Goal: Task Accomplishment & Management: Manage account settings

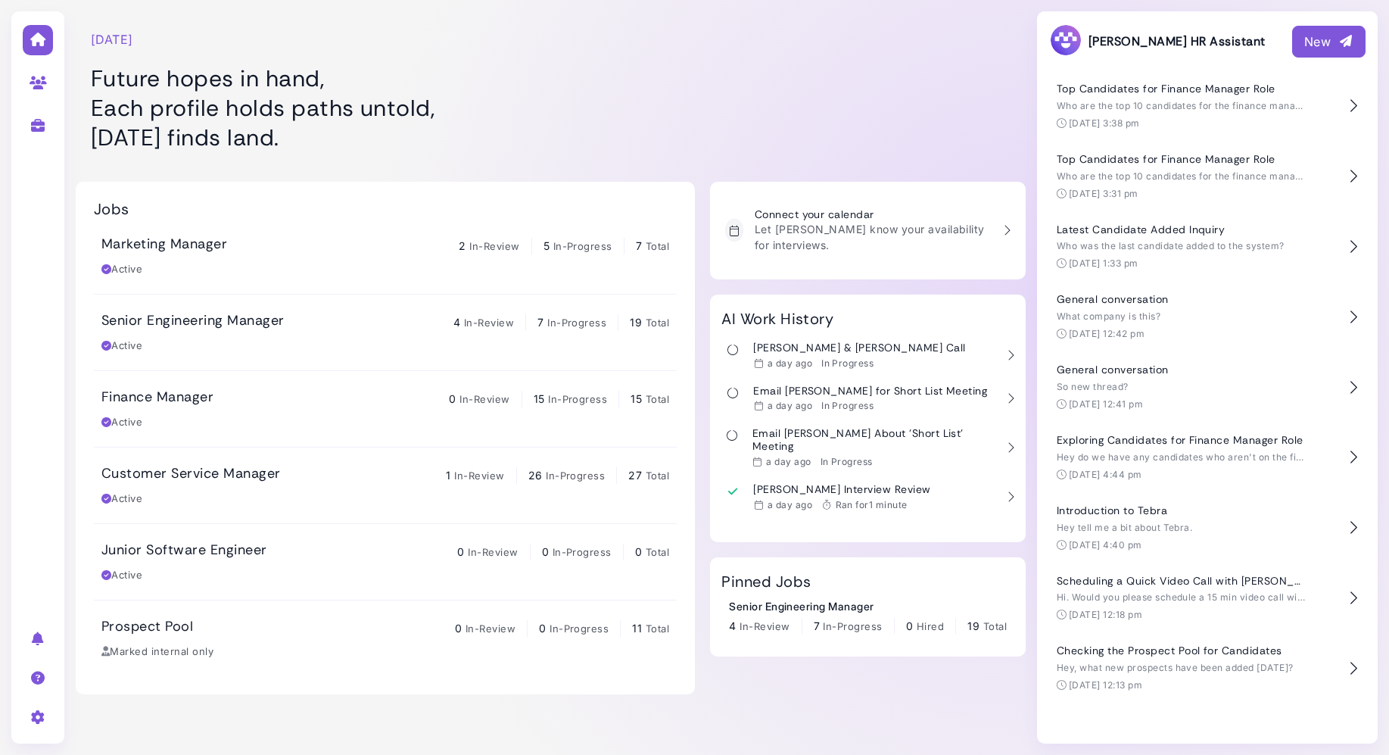
click at [707, 51] on div "Wednesday, September 17 Future hopes in hand, Each profile holds paths untold, …" at bounding box center [551, 79] width 950 height 159
click at [427, 14] on div "Wednesday, September 17 Future hopes in hand, Each profile holds paths untold, …" at bounding box center [387, 83] width 623 height 151
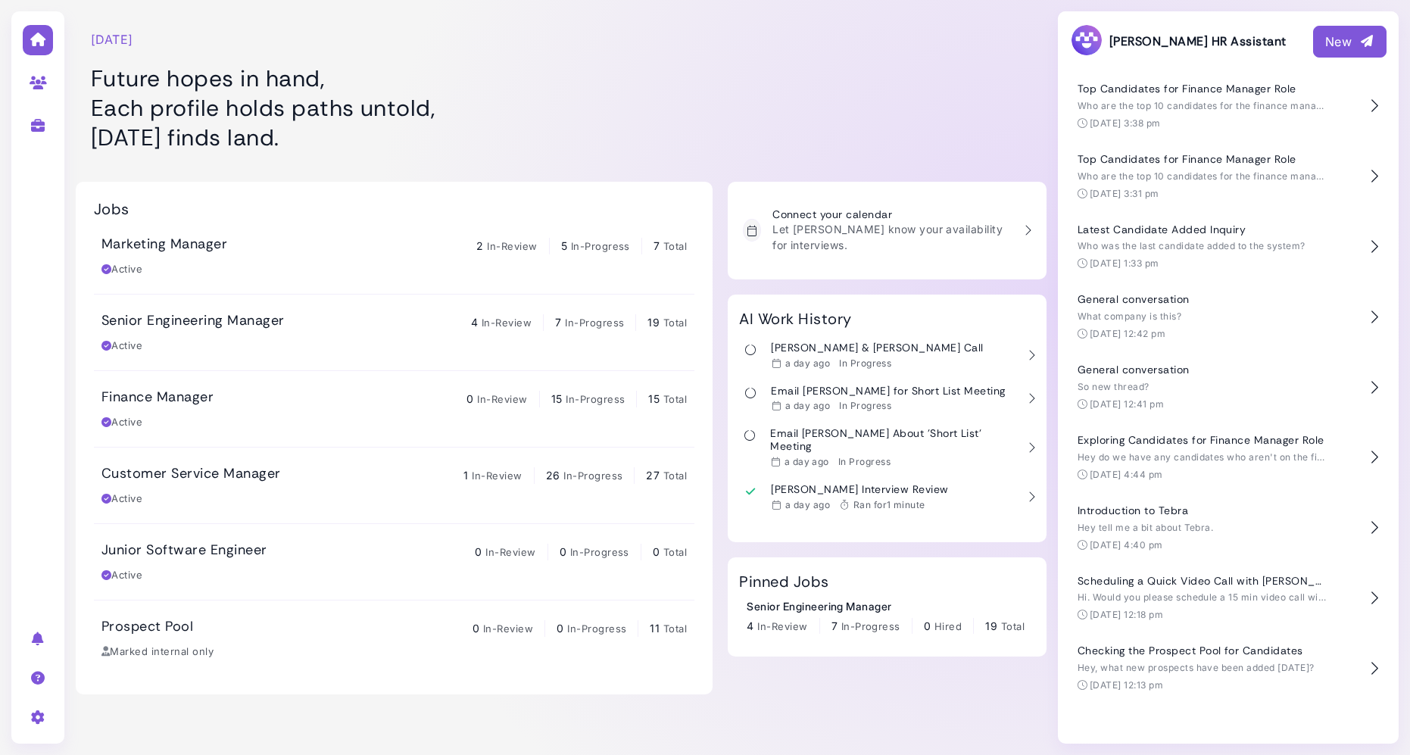
click at [30, 460] on div at bounding box center [37, 377] width 53 height 732
click at [40, 719] on icon at bounding box center [38, 717] width 17 height 14
click at [131, 613] on link "User settings" at bounding box center [167, 612] width 157 height 20
select select "**********"
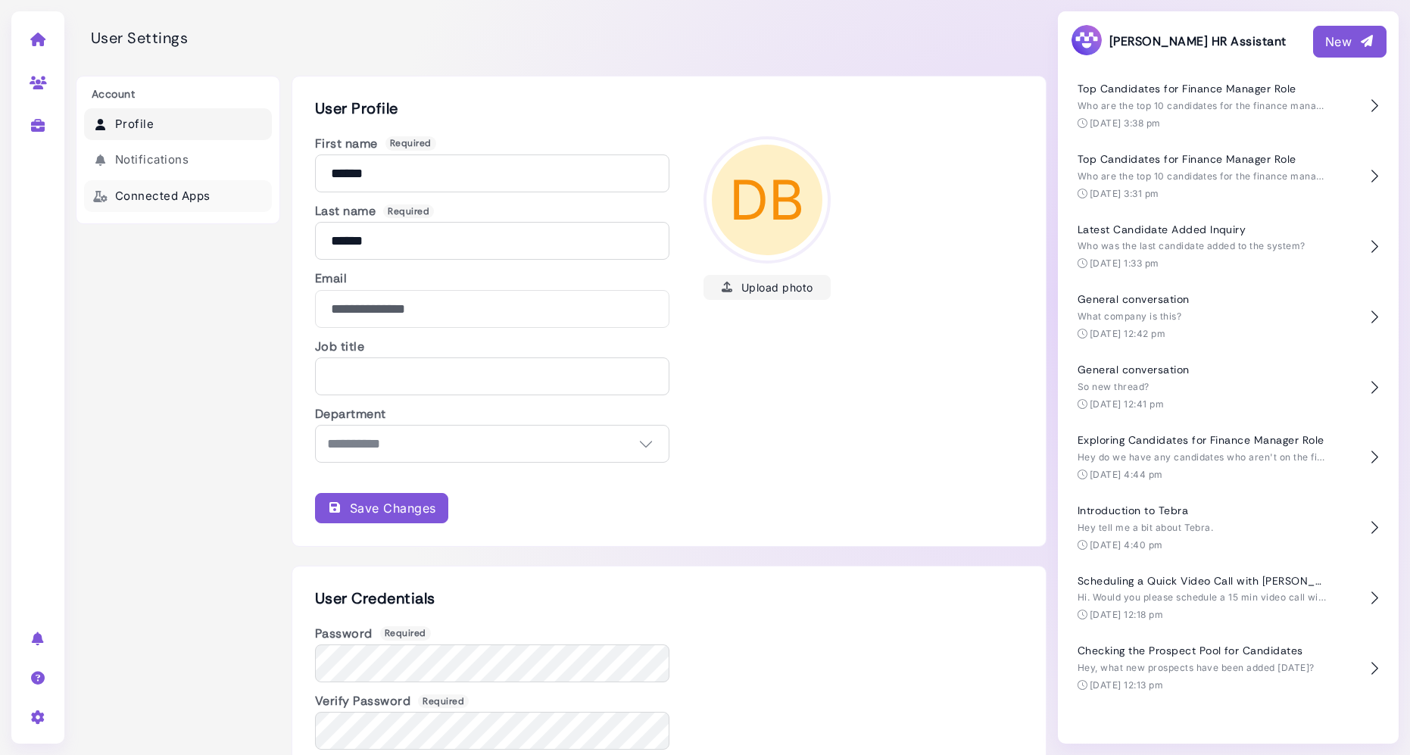
click at [196, 201] on link "Connected Apps" at bounding box center [178, 196] width 188 height 33
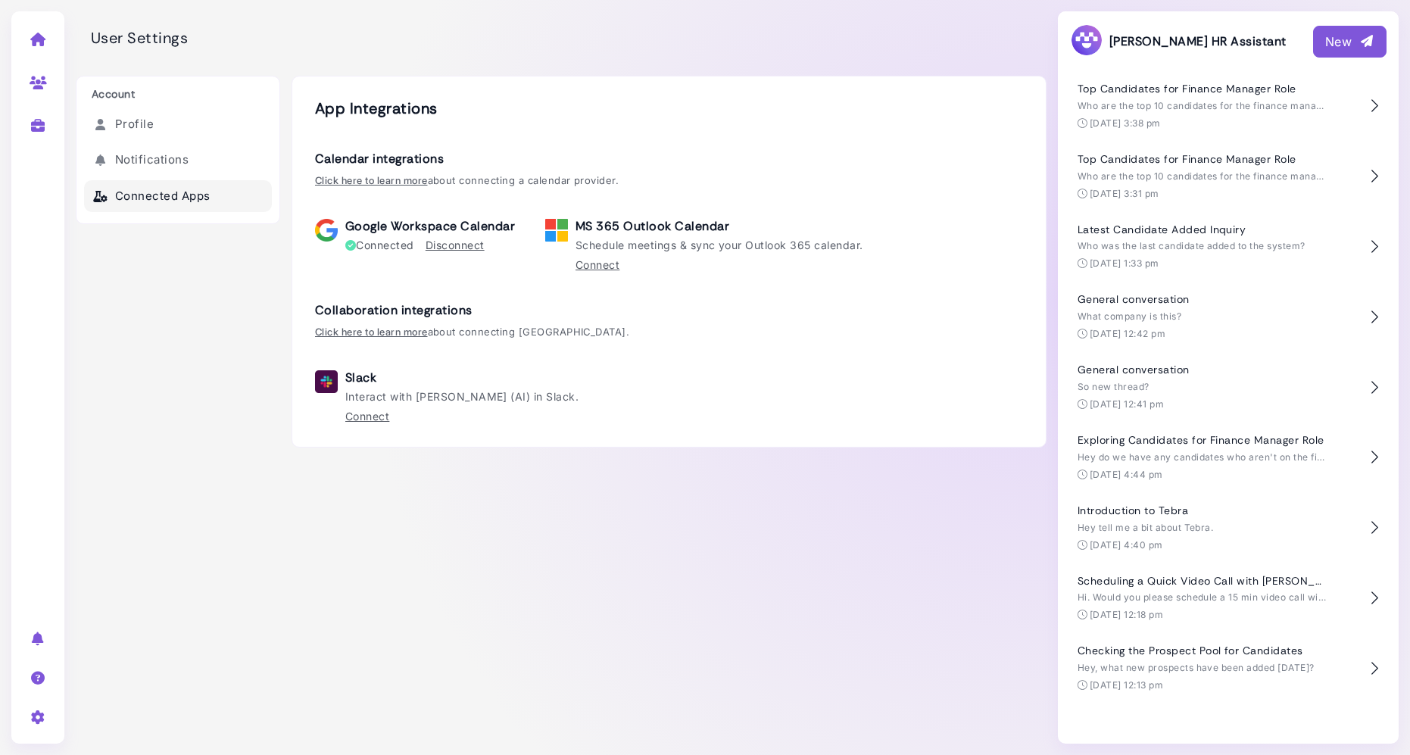
click at [373, 416] on link "Connect" at bounding box center [367, 416] width 44 height 16
click at [373, 419] on link "Connect" at bounding box center [367, 416] width 44 height 16
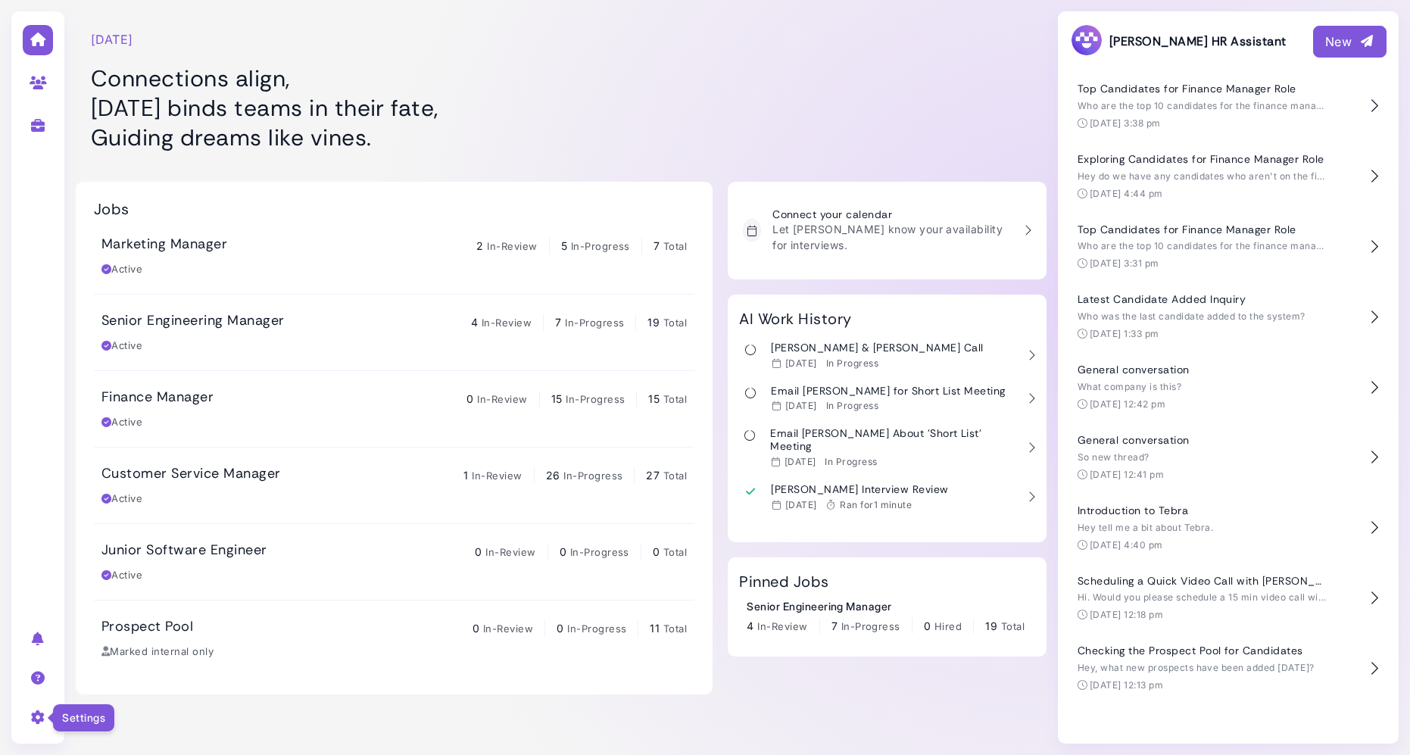
click at [40, 715] on icon at bounding box center [38, 717] width 17 height 14
click at [122, 613] on link "User settings" at bounding box center [167, 612] width 157 height 20
select select "**********"
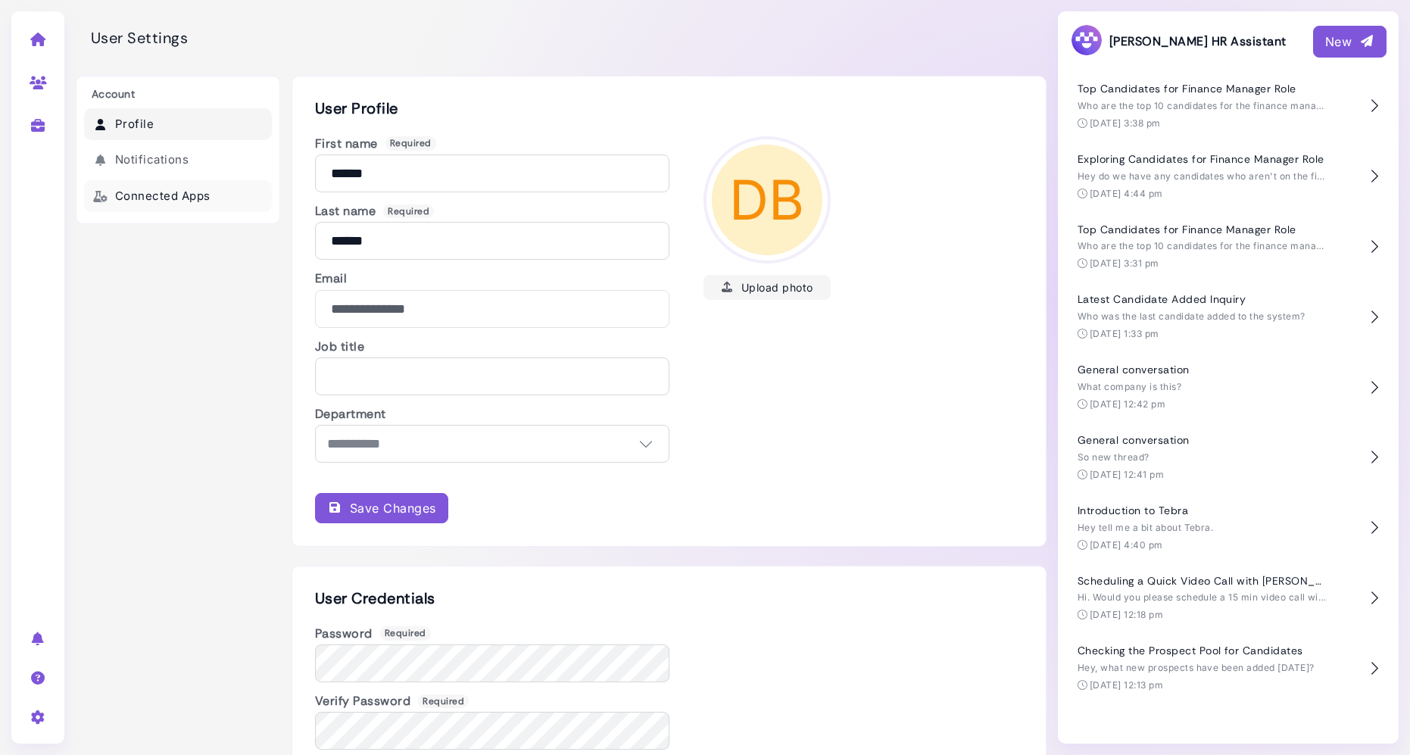
click at [179, 193] on link "Connected Apps" at bounding box center [178, 196] width 188 height 33
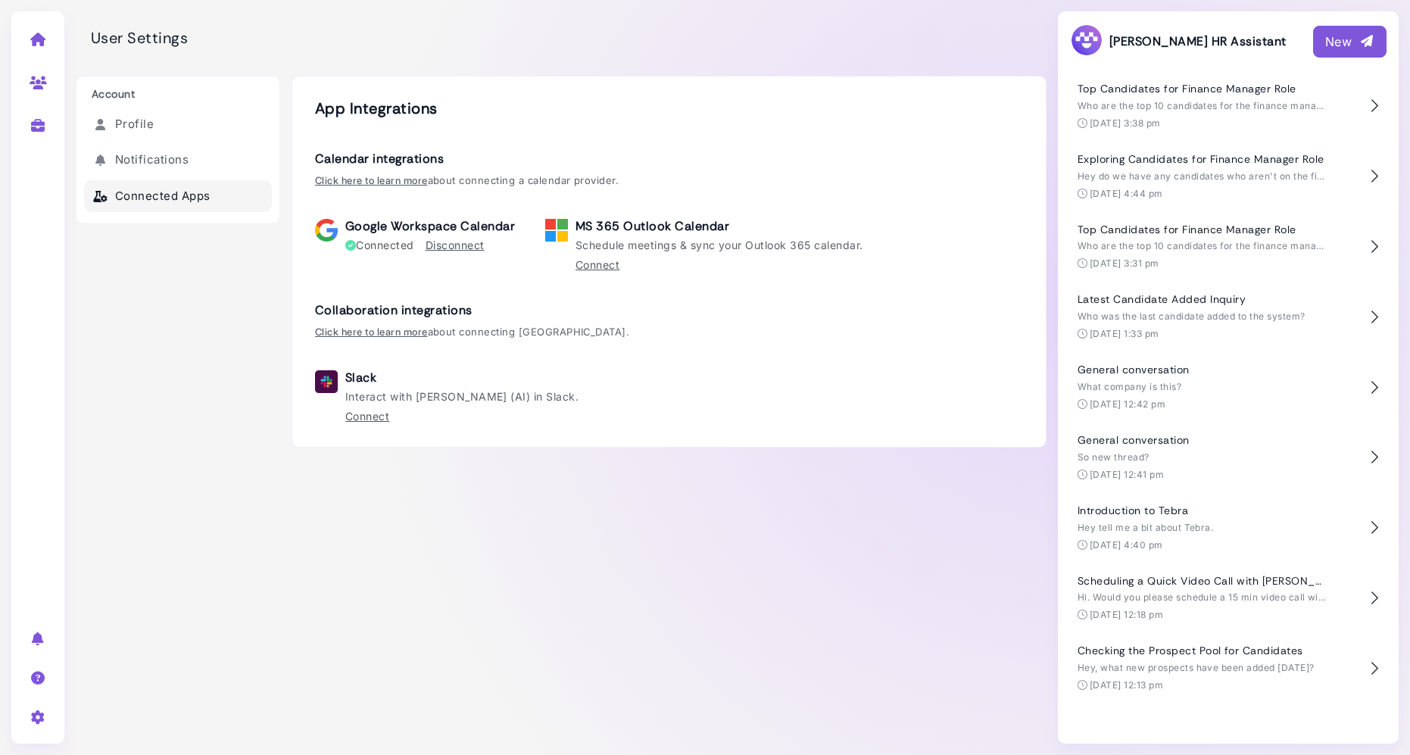
click at [370, 416] on link "Connect" at bounding box center [367, 416] width 44 height 16
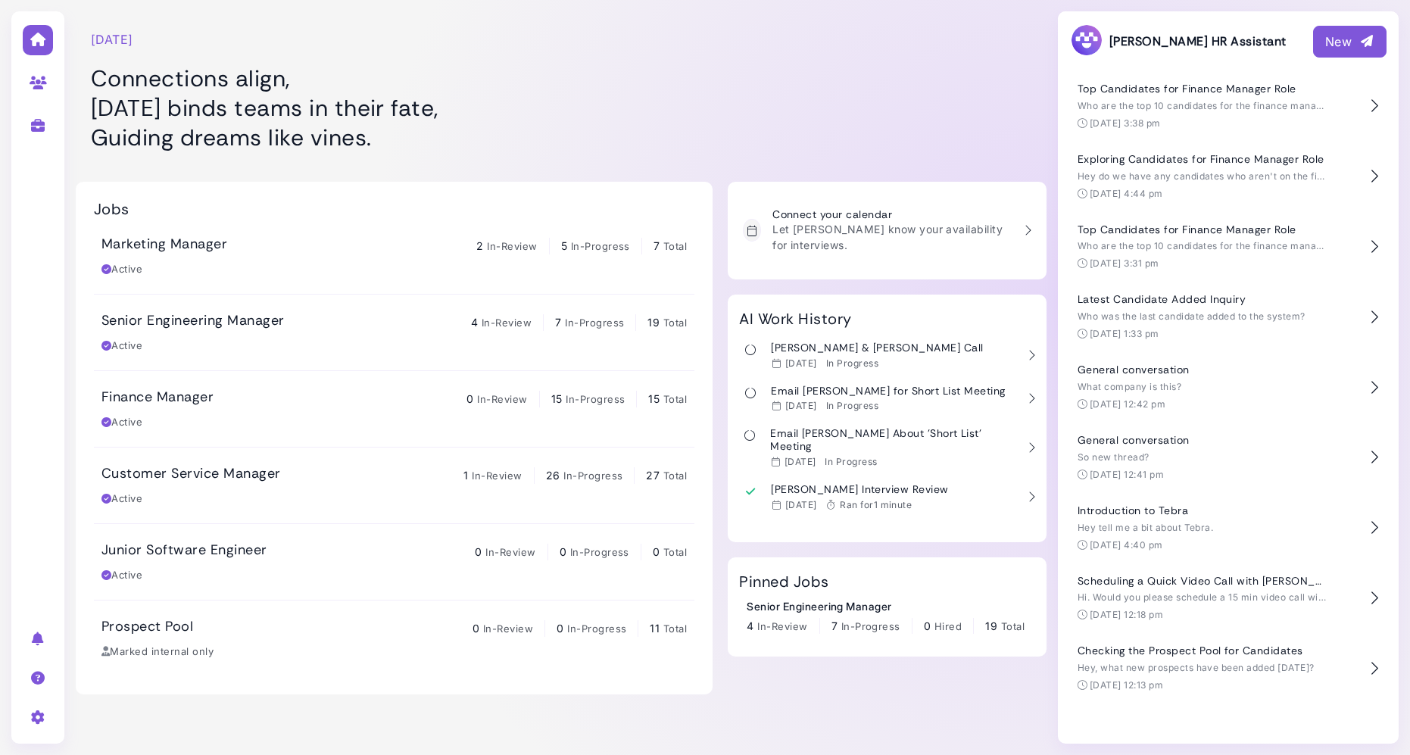
click at [1327, 48] on div "New" at bounding box center [1349, 42] width 49 height 18
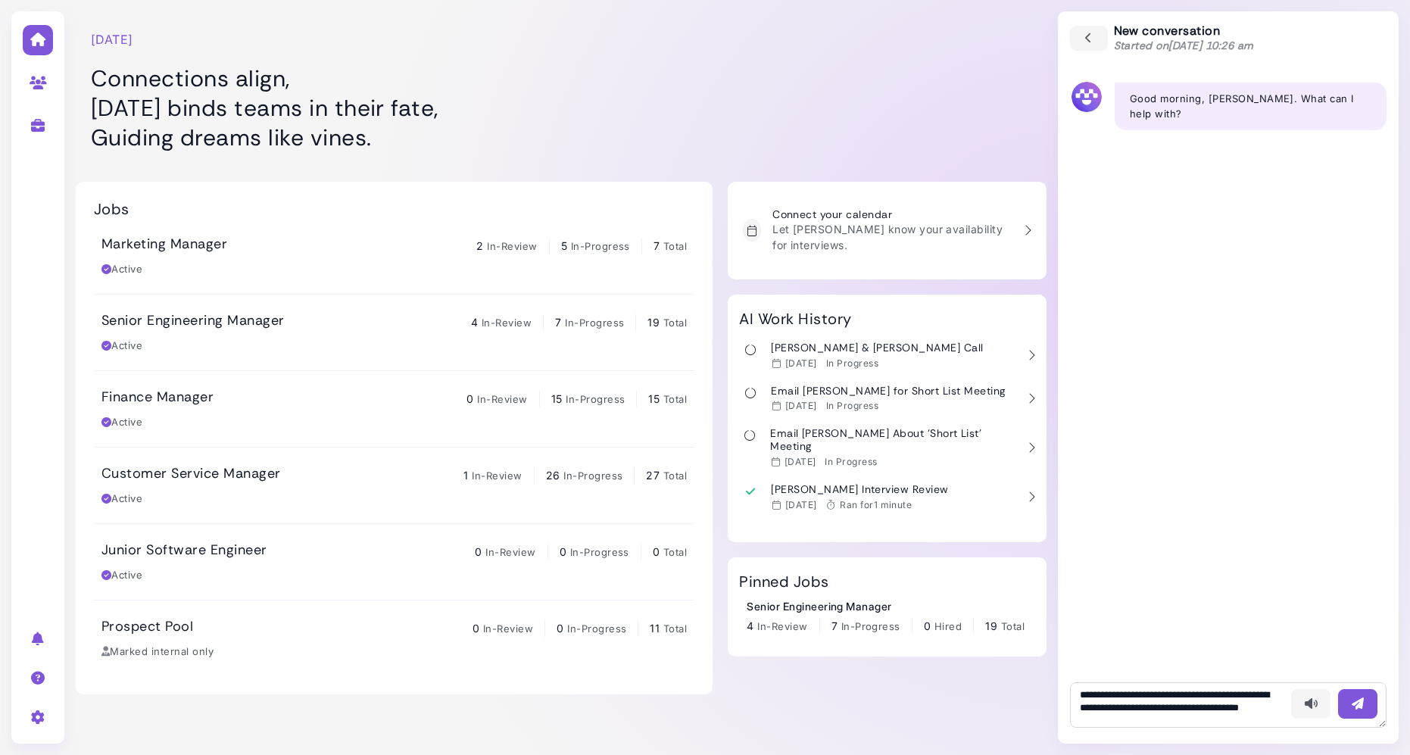
type textarea "**********"
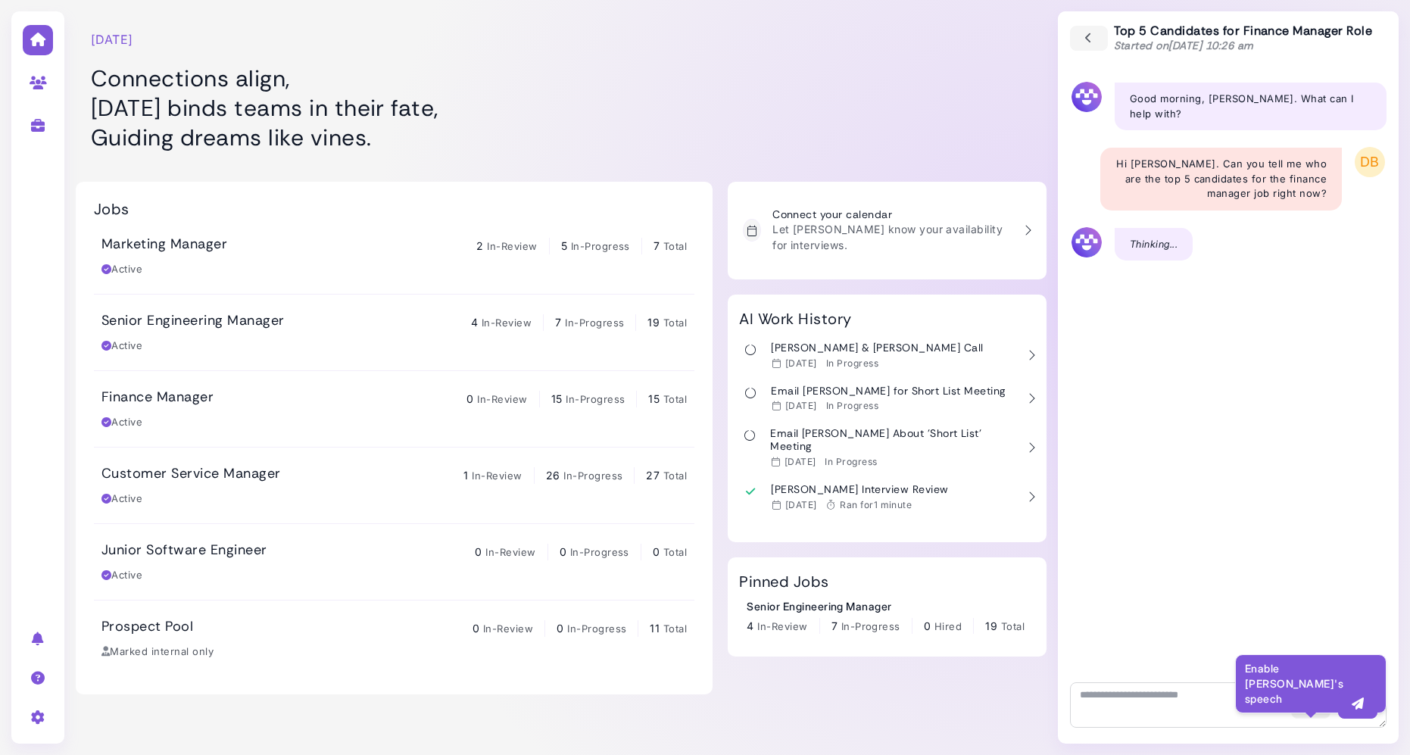
click at [1306, 706] on icon "button" at bounding box center [1310, 704] width 15 height 16
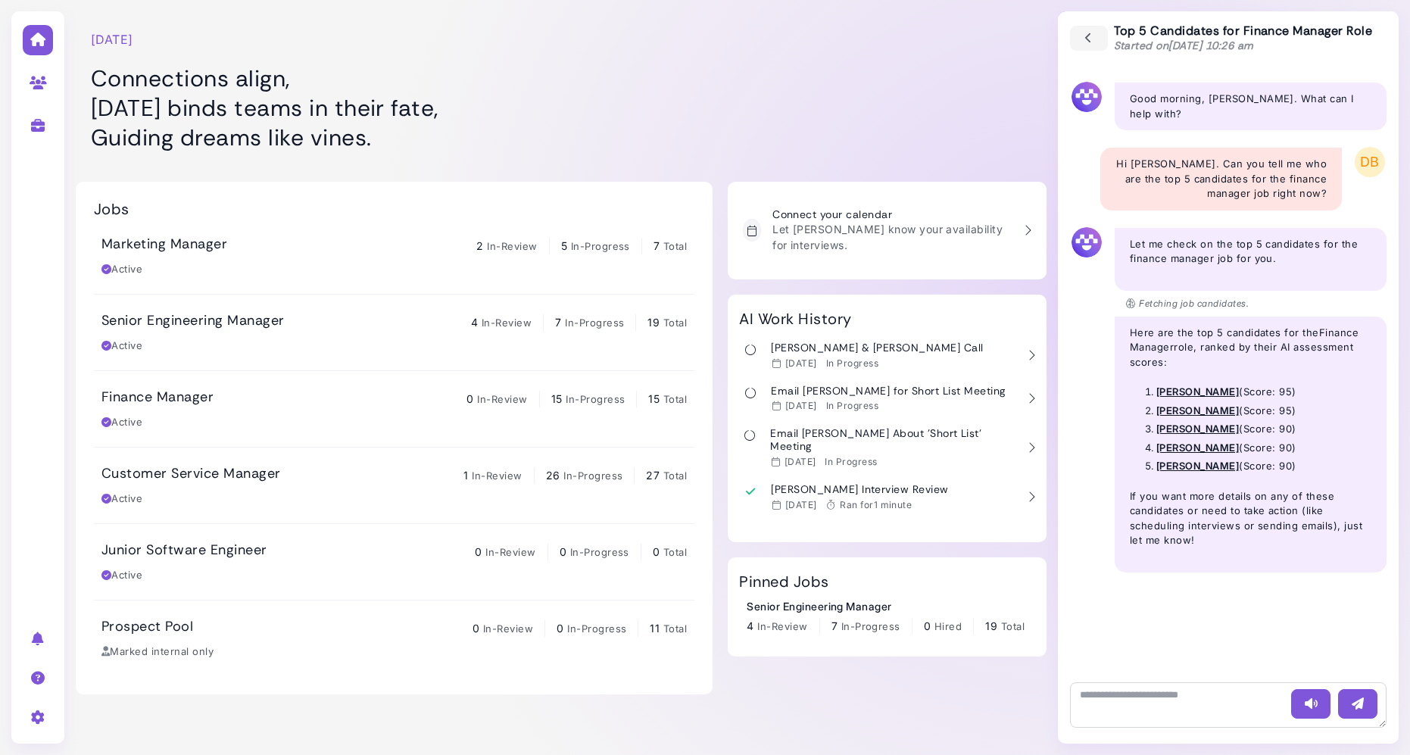
click at [1204, 385] on candidate "Antonio Miller" at bounding box center [1197, 391] width 83 height 12
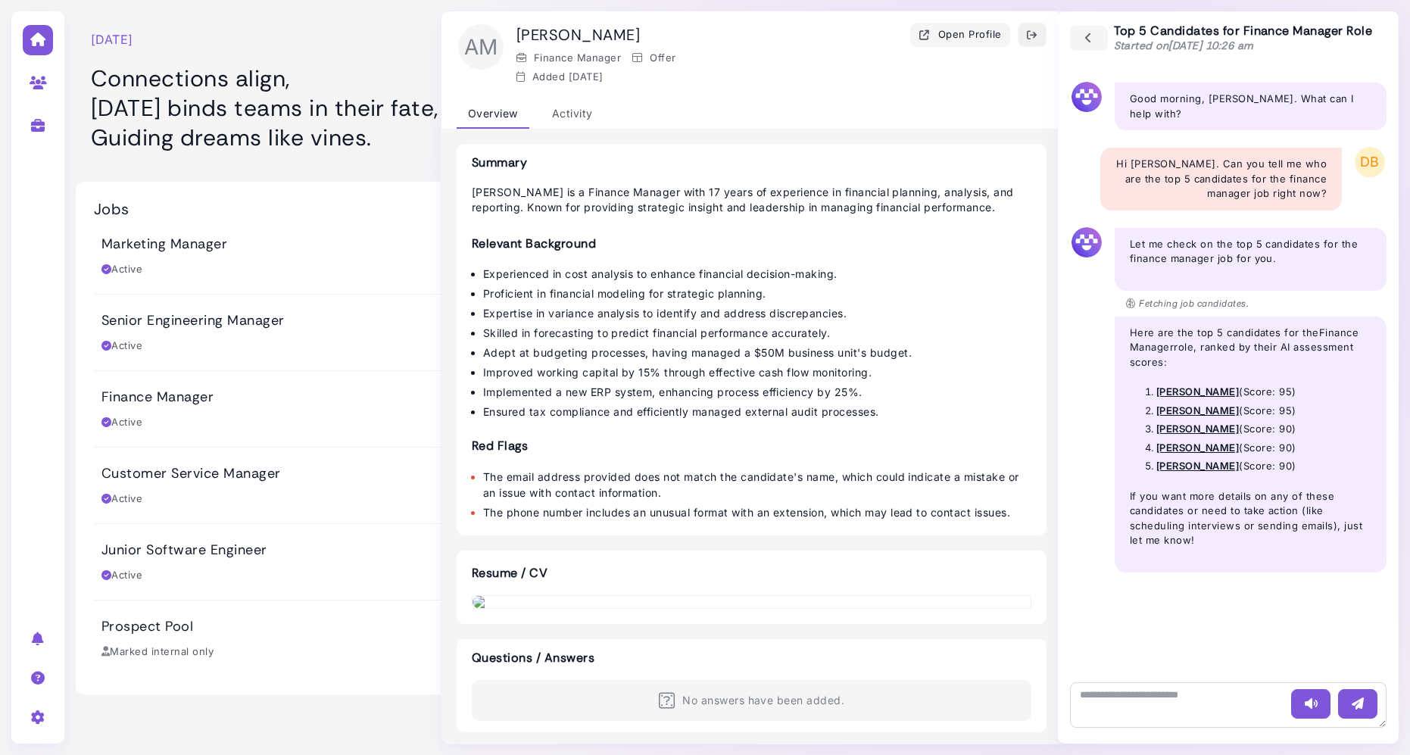
click at [1030, 36] on icon "button" at bounding box center [1032, 35] width 12 height 16
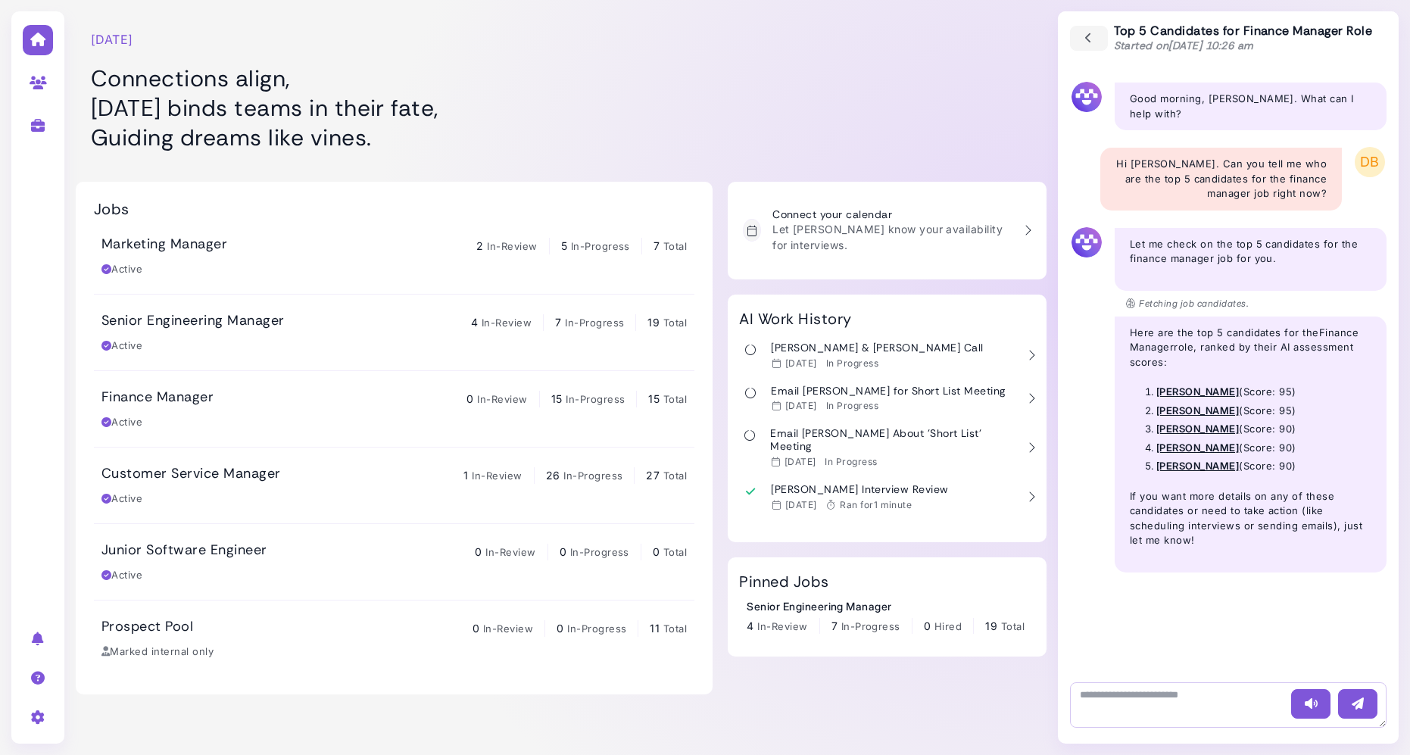
click at [1125, 702] on textarea at bounding box center [1228, 704] width 316 height 45
type textarea "**********"
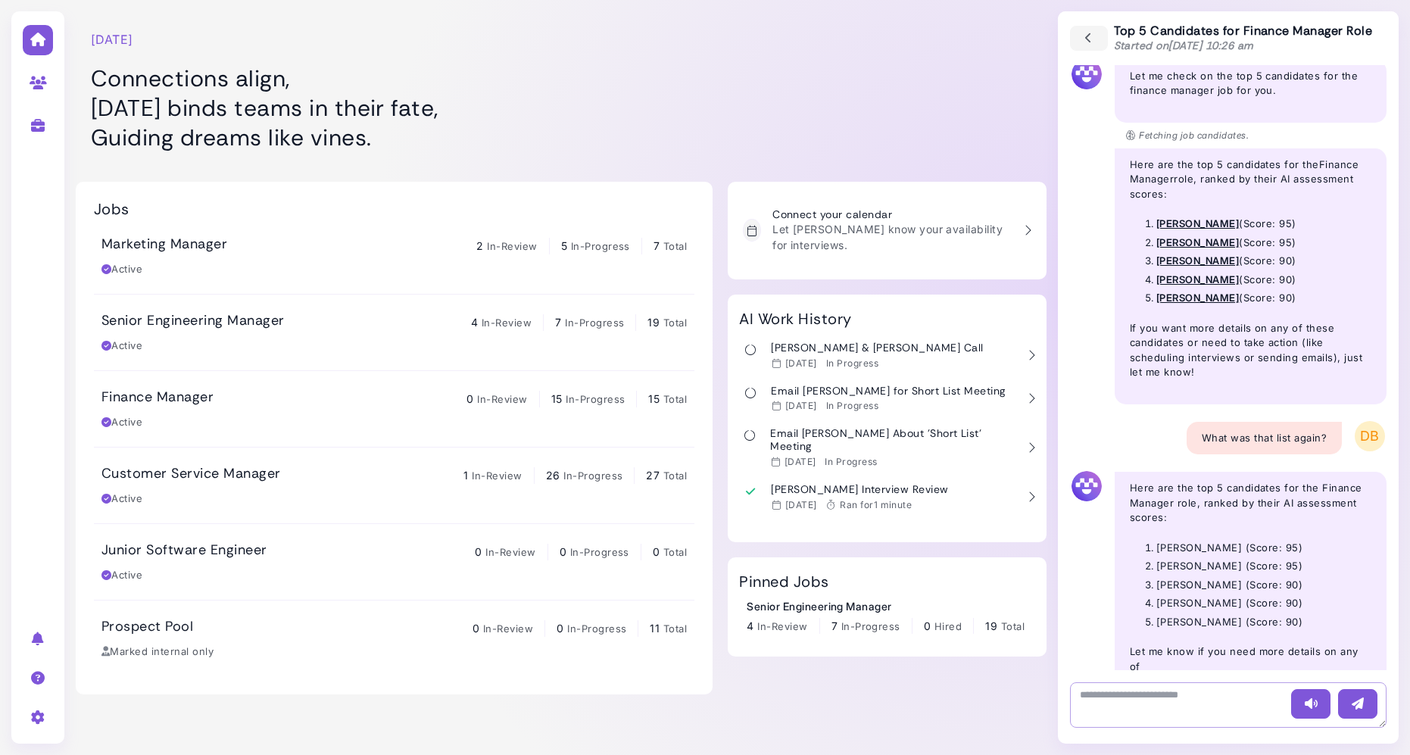
scroll to position [182, 0]
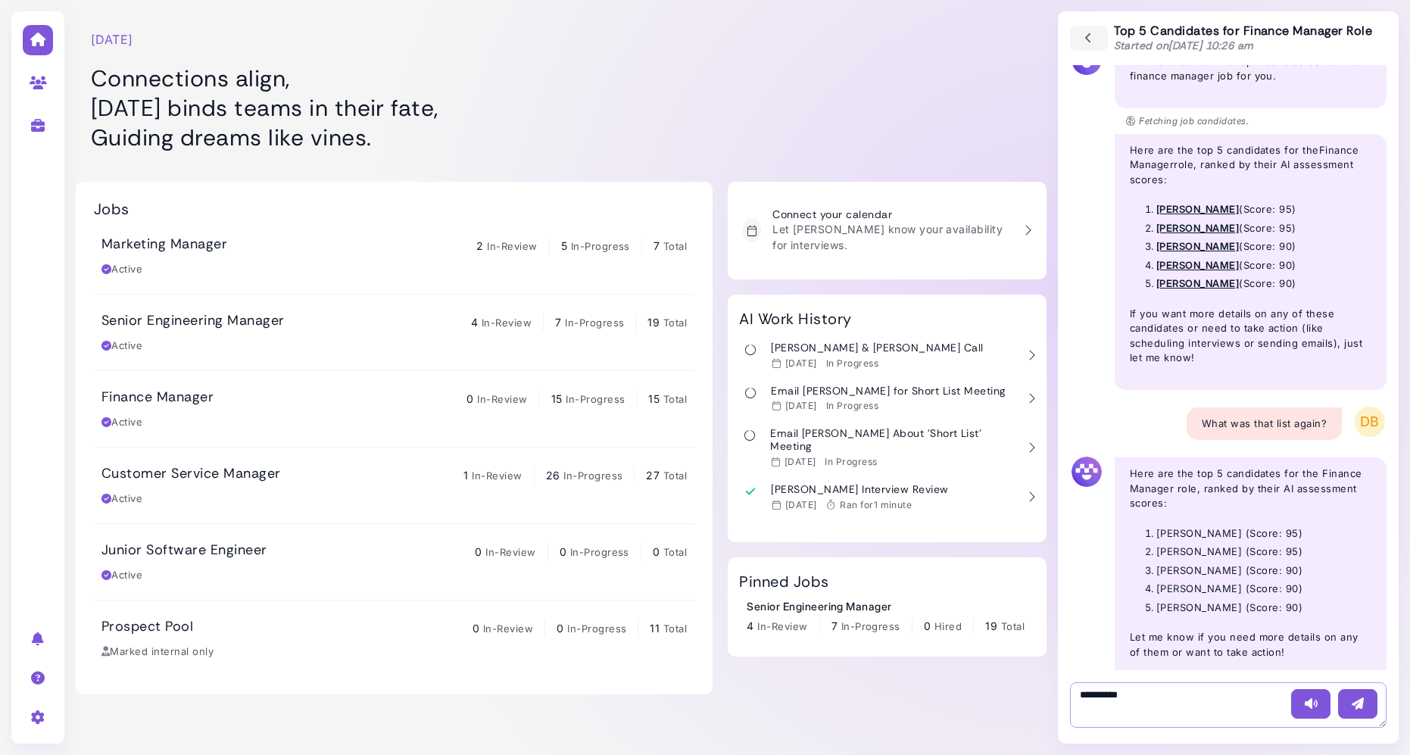
type textarea "**********"
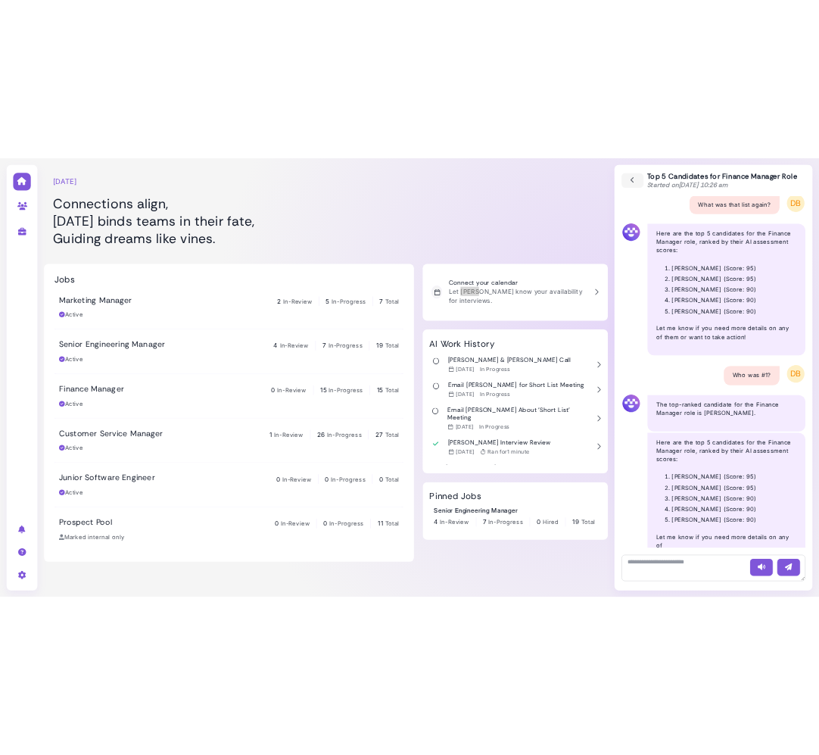
scroll to position [542, 0]
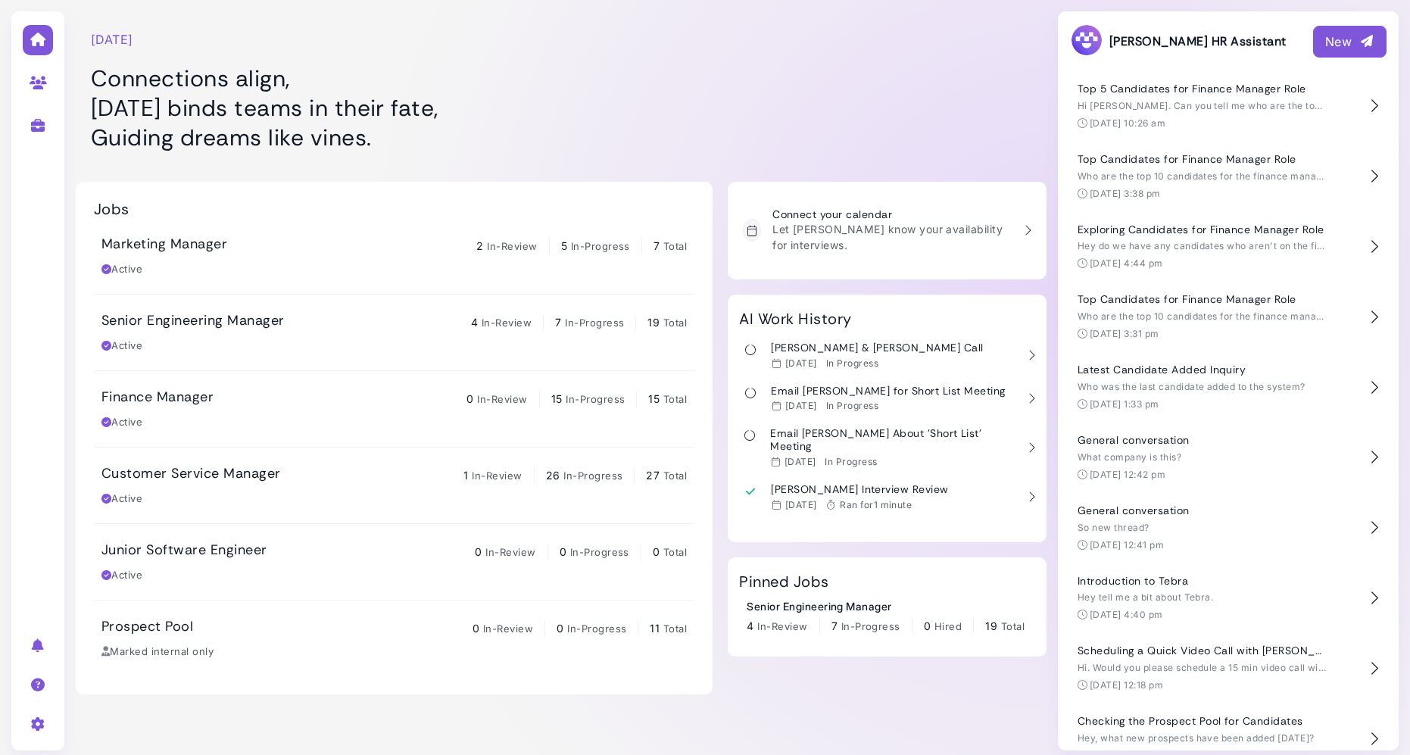
click at [663, 65] on h1 "Connections align, [DATE] binds teams in their fate, Guiding dreams like vines." at bounding box center [394, 108] width 606 height 89
click at [663, 36] on div "[DATE]" at bounding box center [394, 39] width 606 height 18
click at [385, 129] on h1 "Connections align, [DATE] binds teams in their fate, Guiding dreams like vines." at bounding box center [394, 108] width 606 height 89
click at [632, 84] on h1 "Connections align, [DATE] binds teams in their fate, Guiding dreams like vines." at bounding box center [394, 108] width 606 height 89
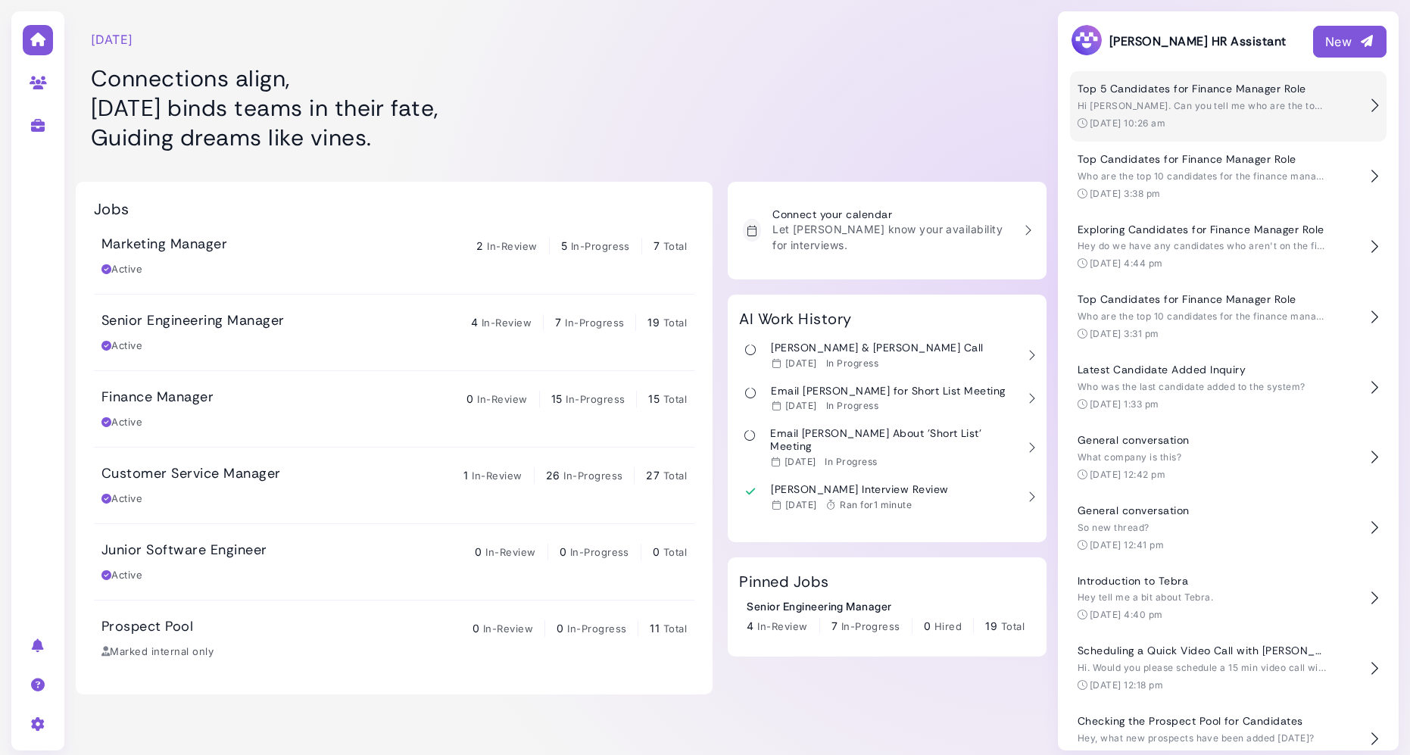
click at [1128, 108] on span "Hi [PERSON_NAME]. Can you tell me who are the top 5 candidates for the finance …" at bounding box center [1319, 105] width 485 height 11
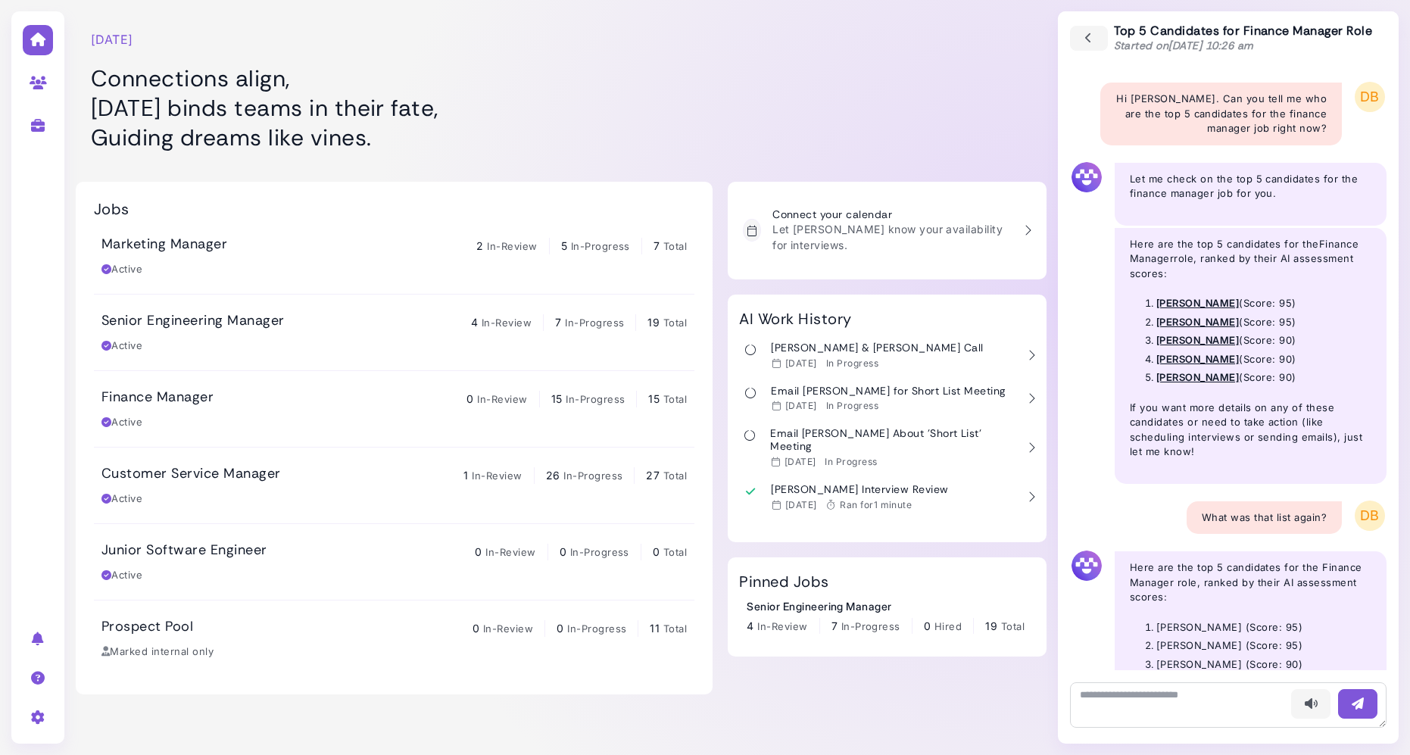
scroll to position [467, 0]
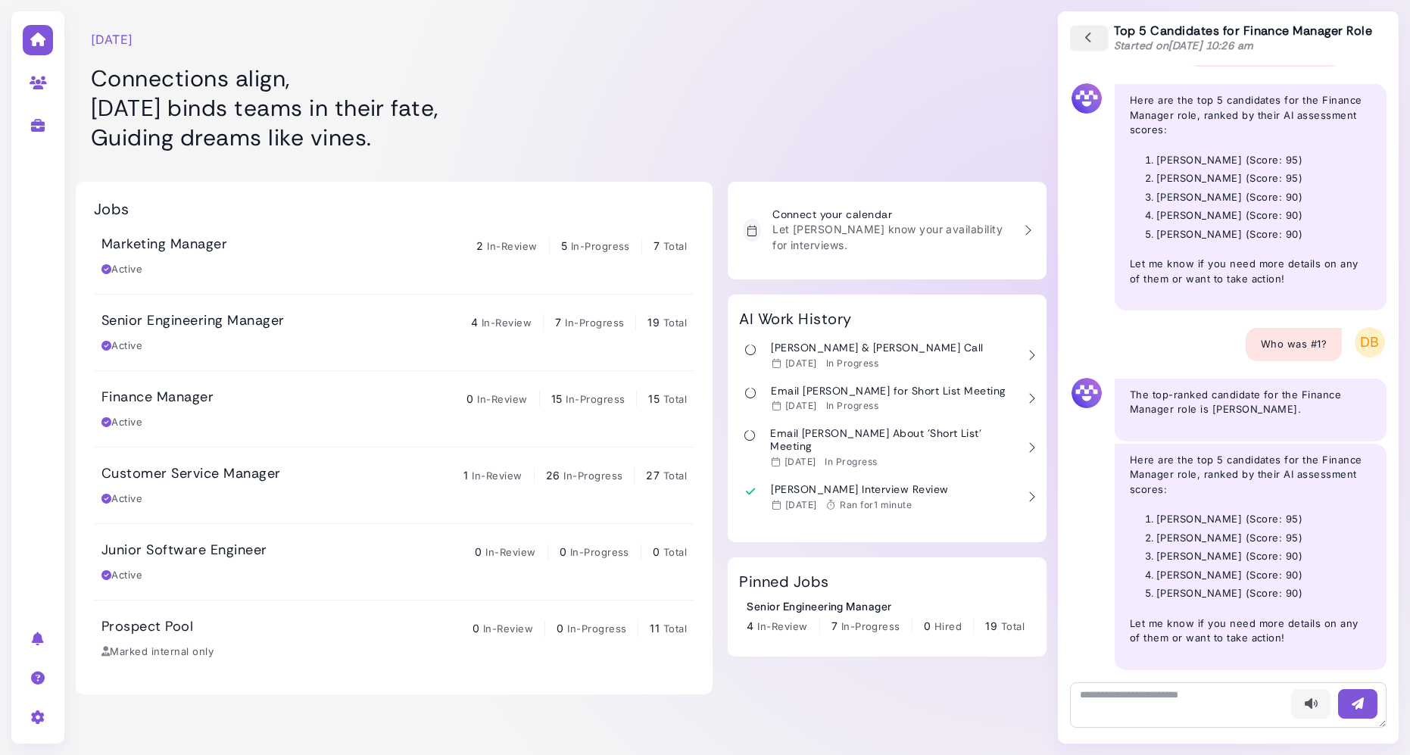
click at [1085, 37] on icon "button" at bounding box center [1089, 38] width 14 height 17
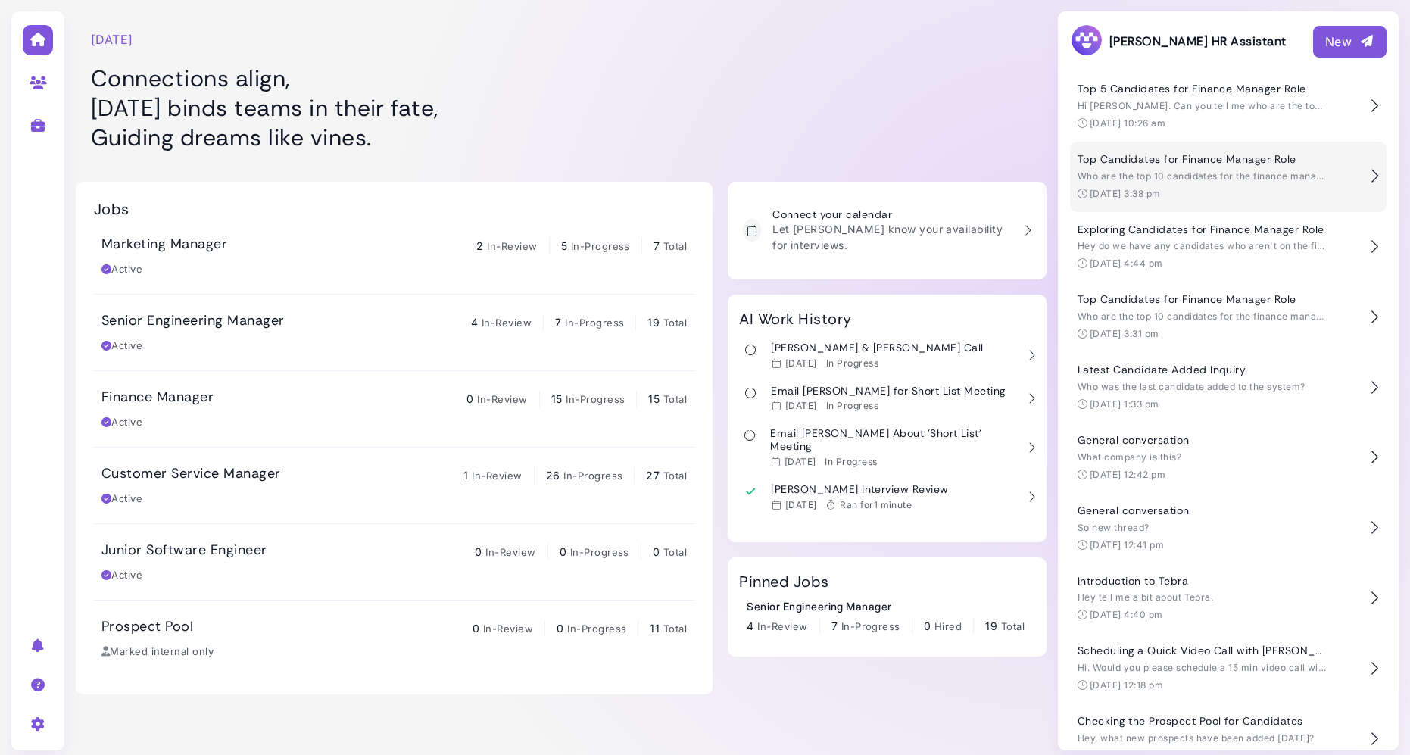
click at [1130, 178] on span "Who are the top 10 candidates for the finance manager role who aren't currently…" at bounding box center [1291, 175] width 429 height 11
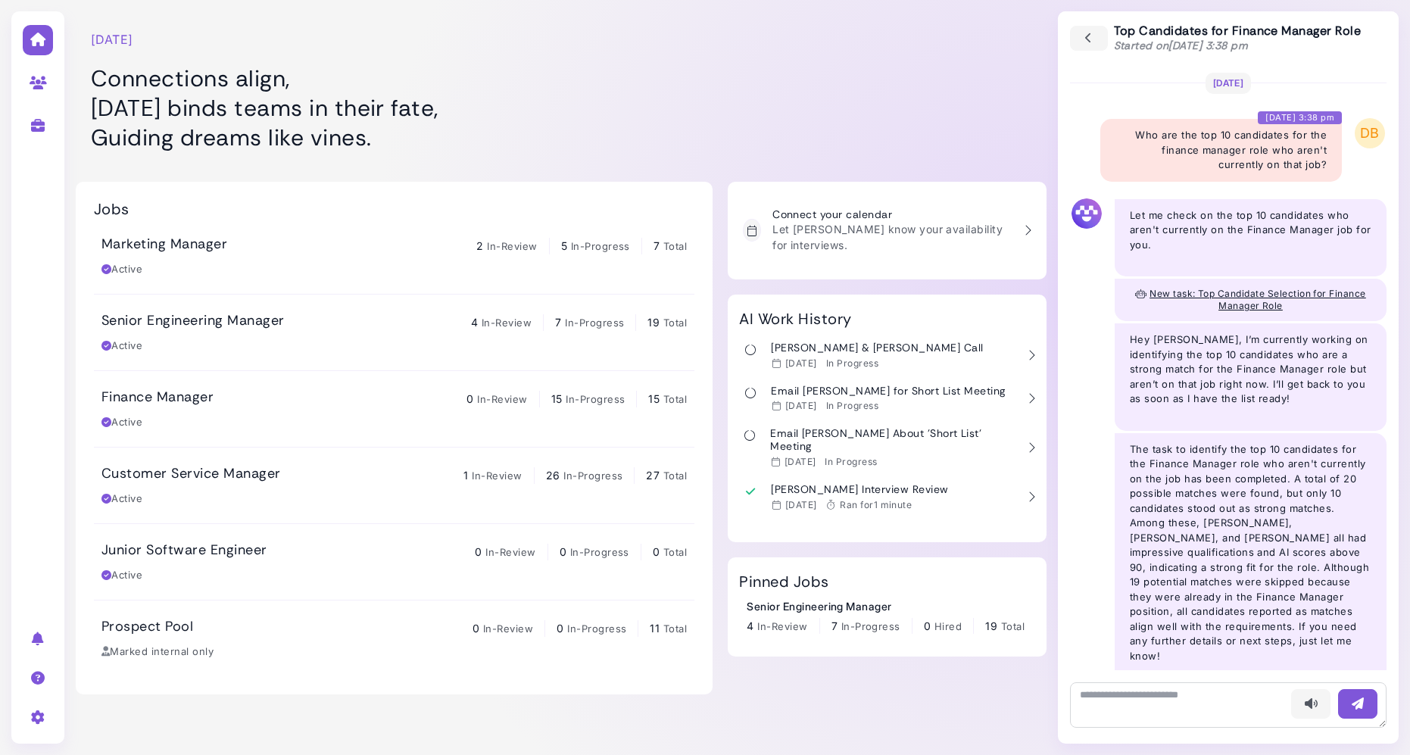
scroll to position [3, 0]
click at [1092, 32] on icon "button" at bounding box center [1089, 38] width 14 height 17
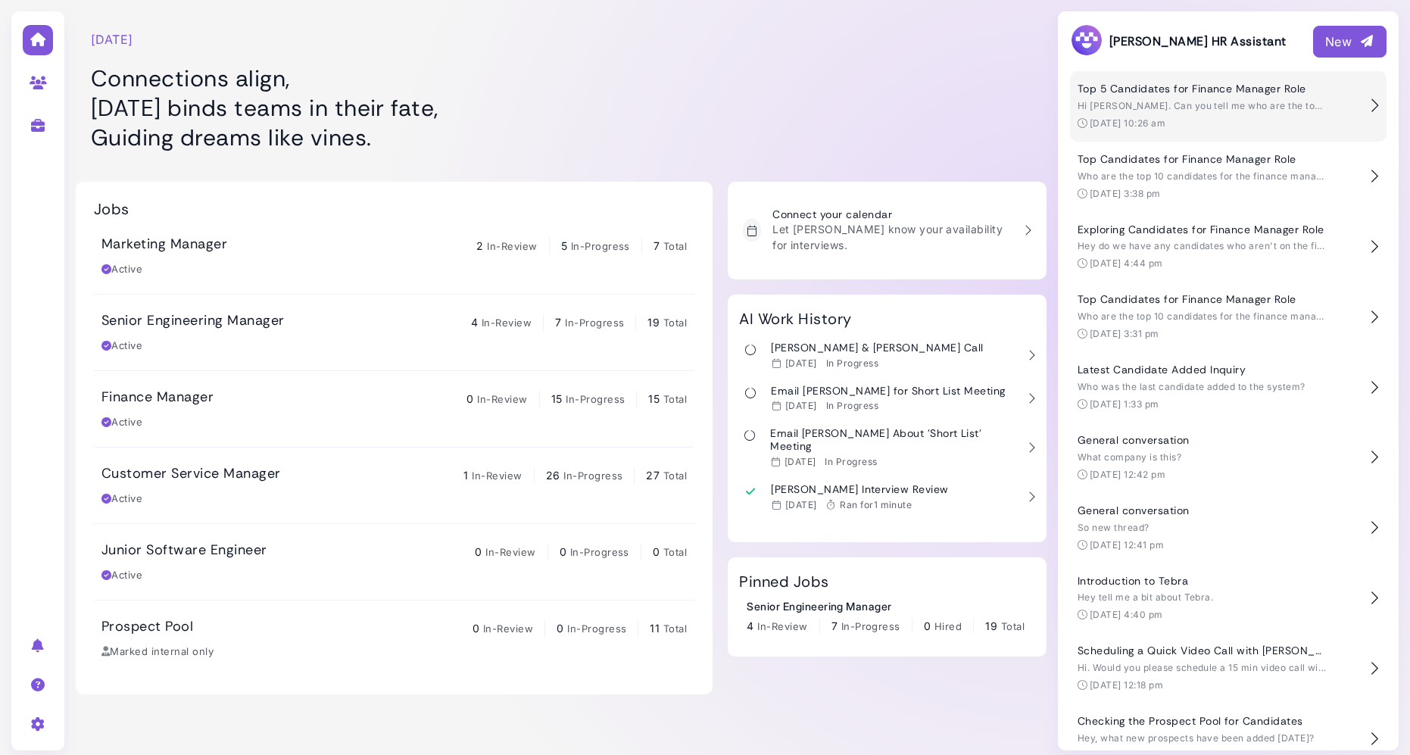
click at [1137, 97] on div "Top 5 Candidates for Finance Manager Role Hi [PERSON_NAME]. Can you tell me who…" at bounding box center [1219, 107] width 284 height 48
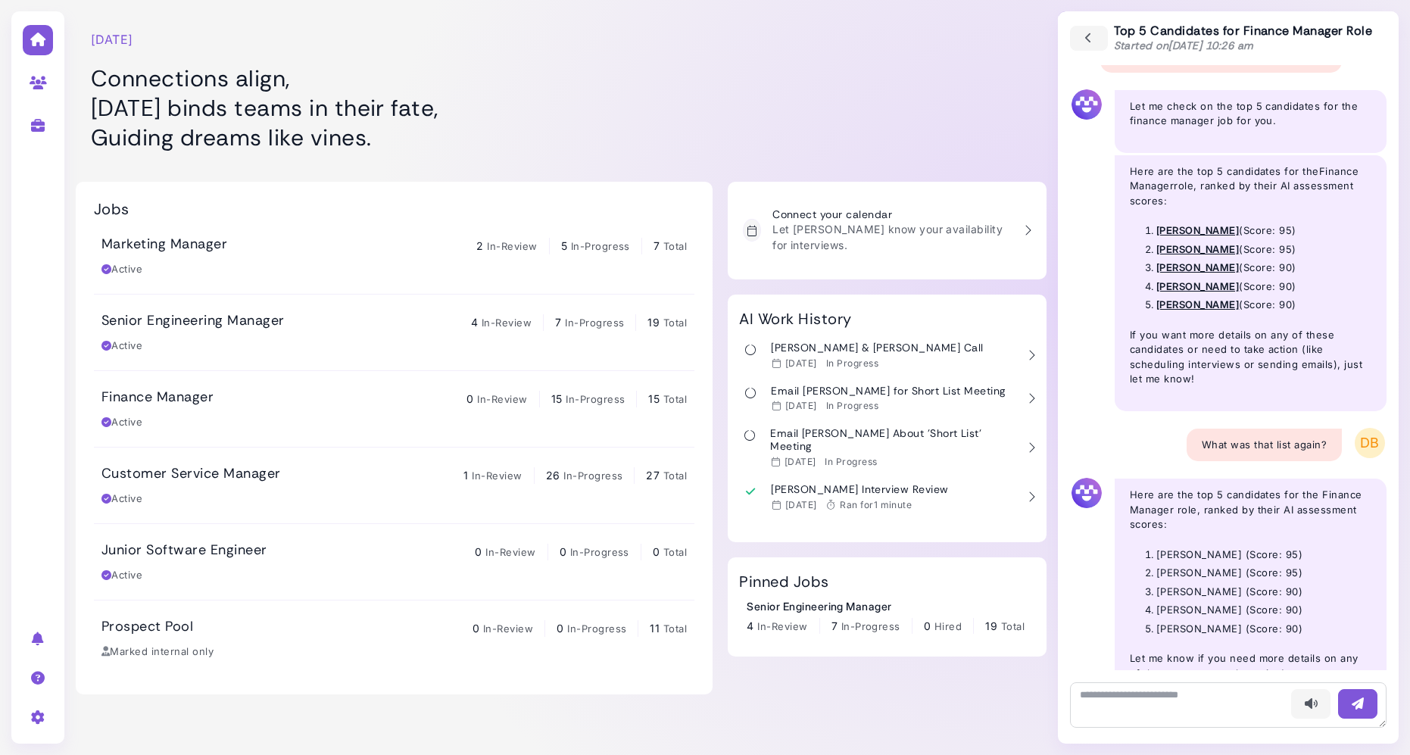
scroll to position [0, 0]
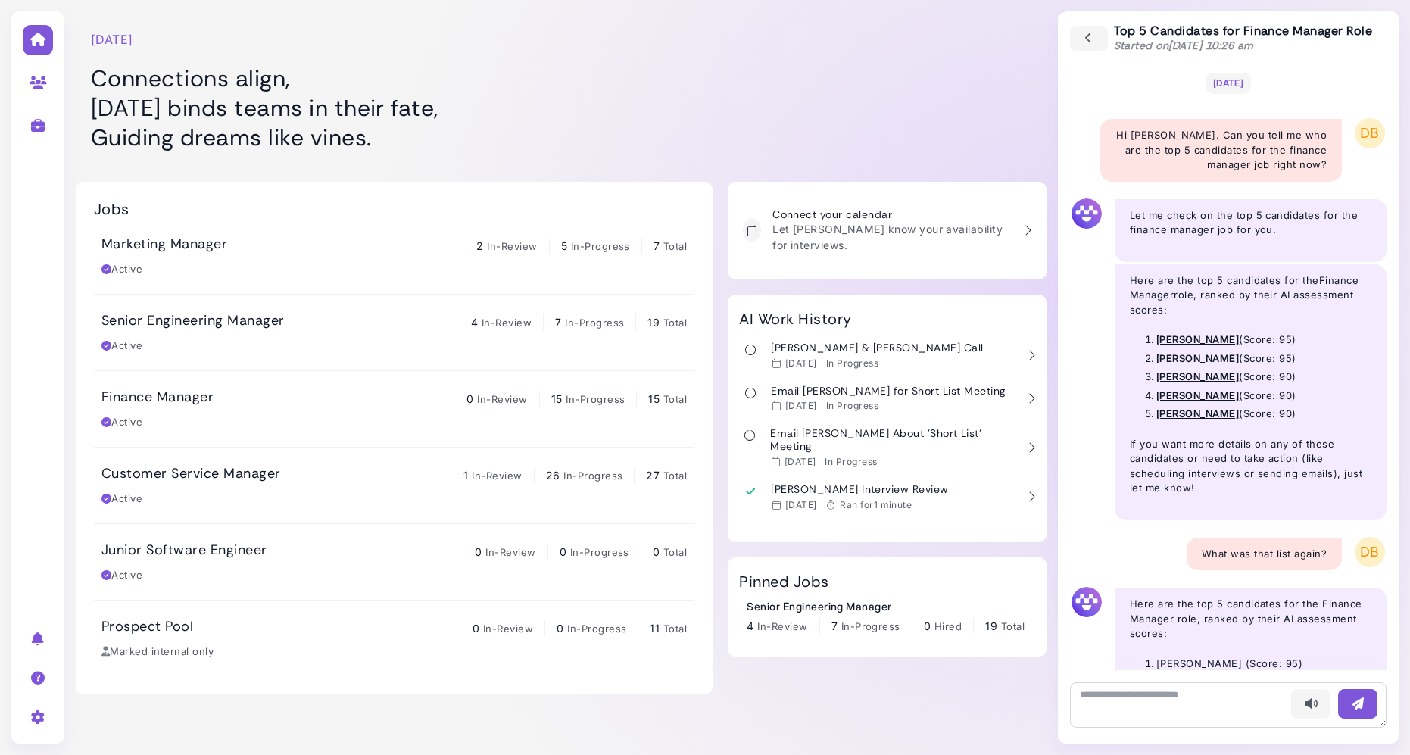
click at [1186, 340] on candidate "[PERSON_NAME]" at bounding box center [1197, 339] width 83 height 12
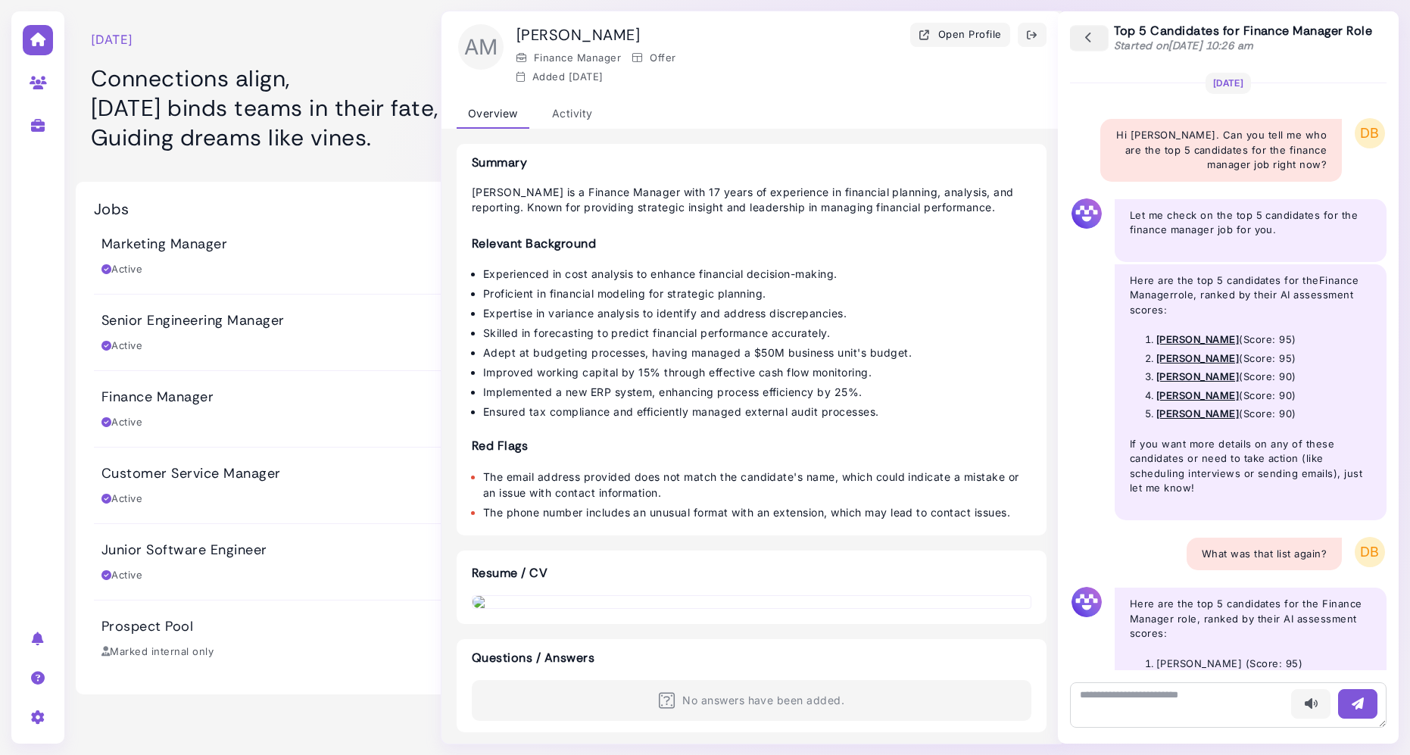
click at [1097, 40] on button "button" at bounding box center [1088, 38] width 39 height 26
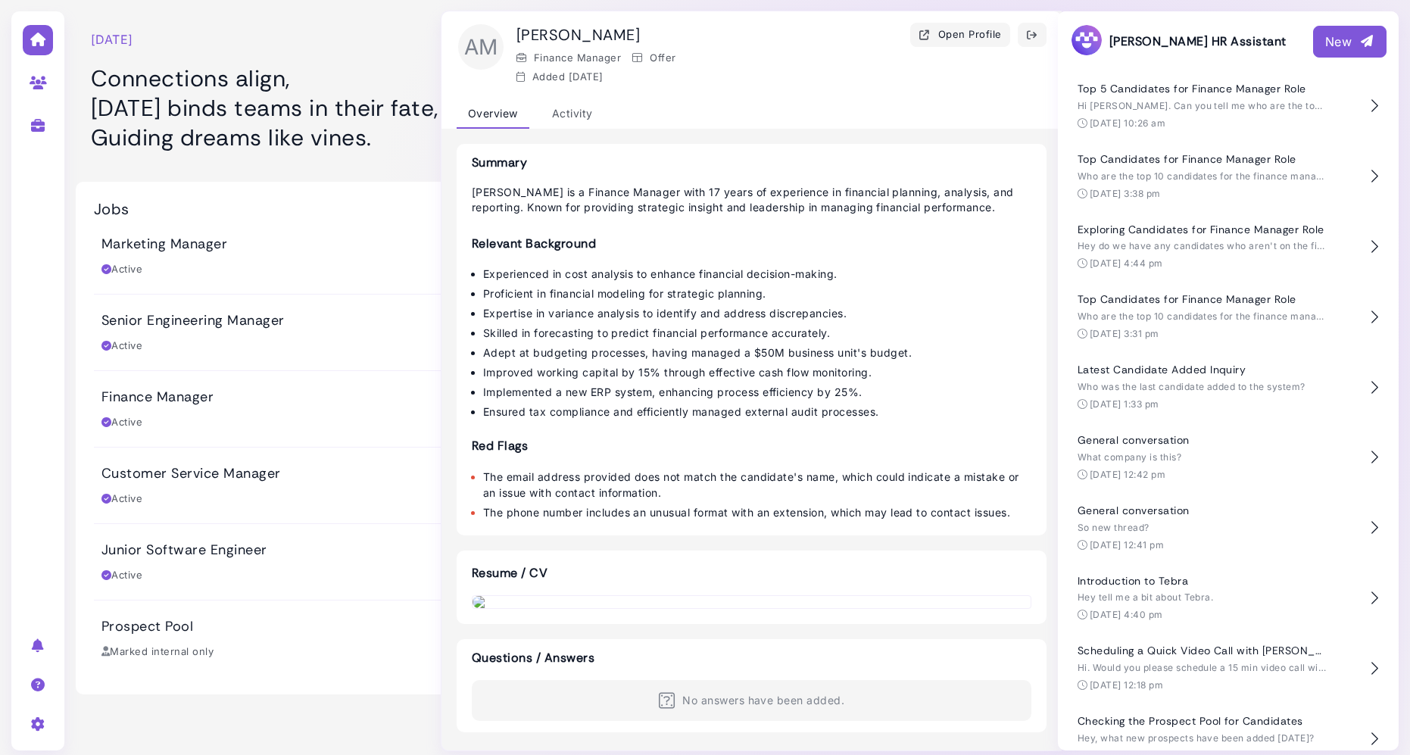
click at [984, 96] on div "AM Antonio Miller Open Profile Finance Manager Offer Added 2 days ago Overview …" at bounding box center [751, 69] width 620 height 117
click at [1036, 27] on icon "button" at bounding box center [1032, 35] width 12 height 16
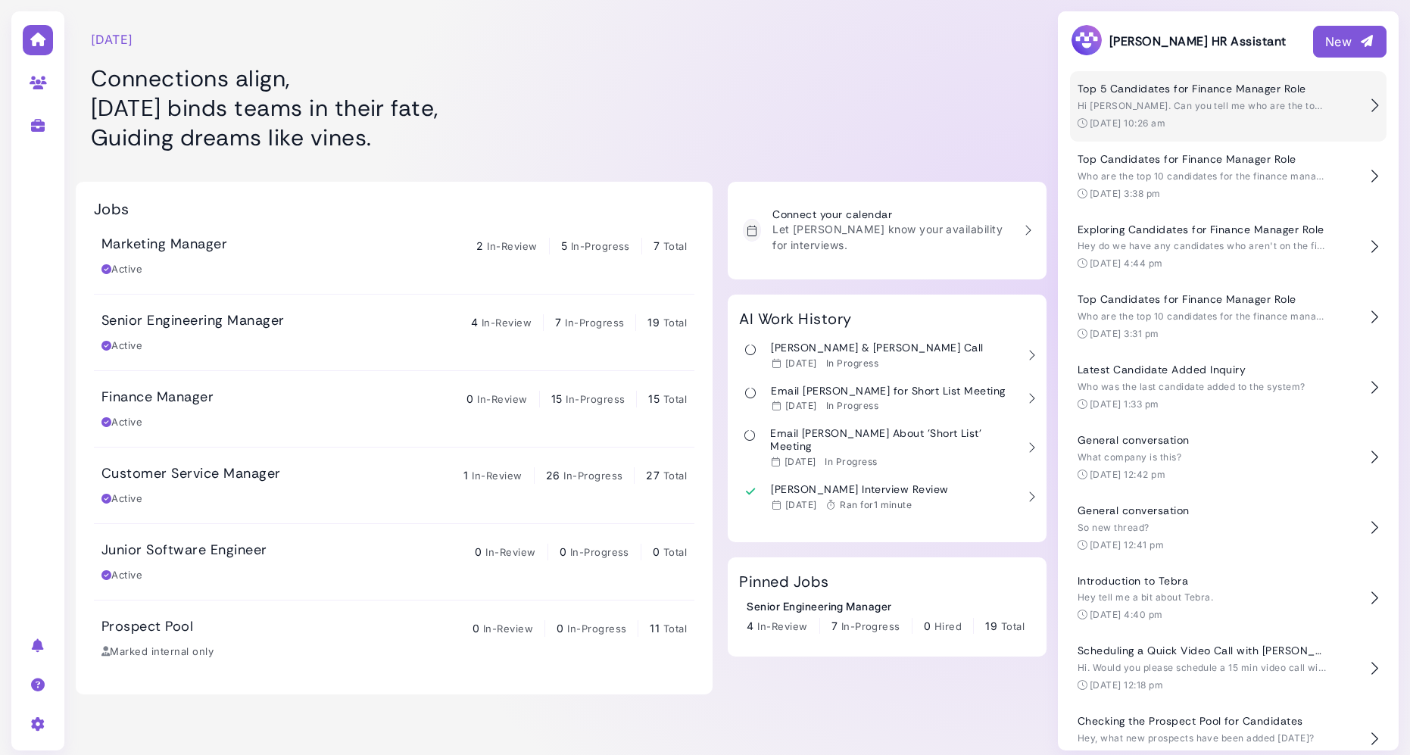
click at [1223, 91] on h4 "Top 5 Candidates for Finance Manager Role" at bounding box center [1202, 89] width 250 height 13
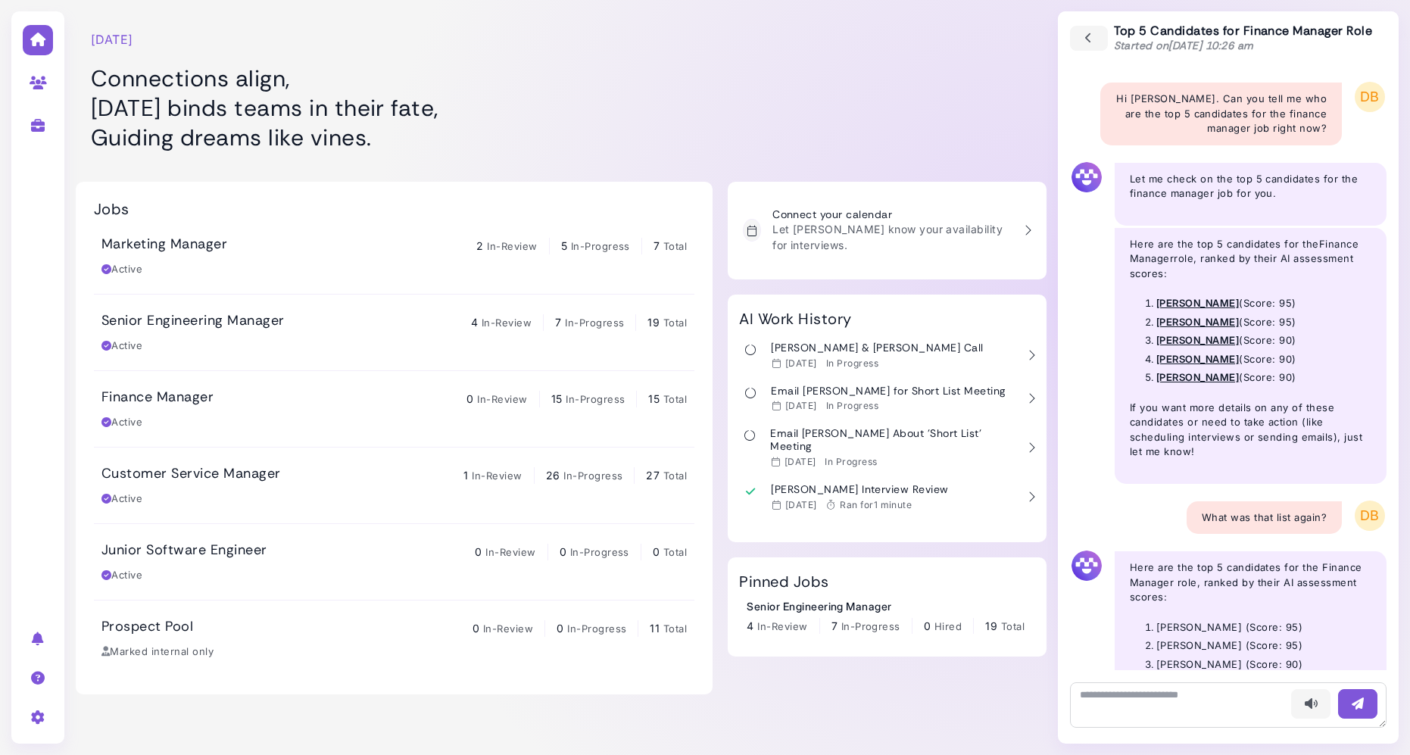
scroll to position [467, 0]
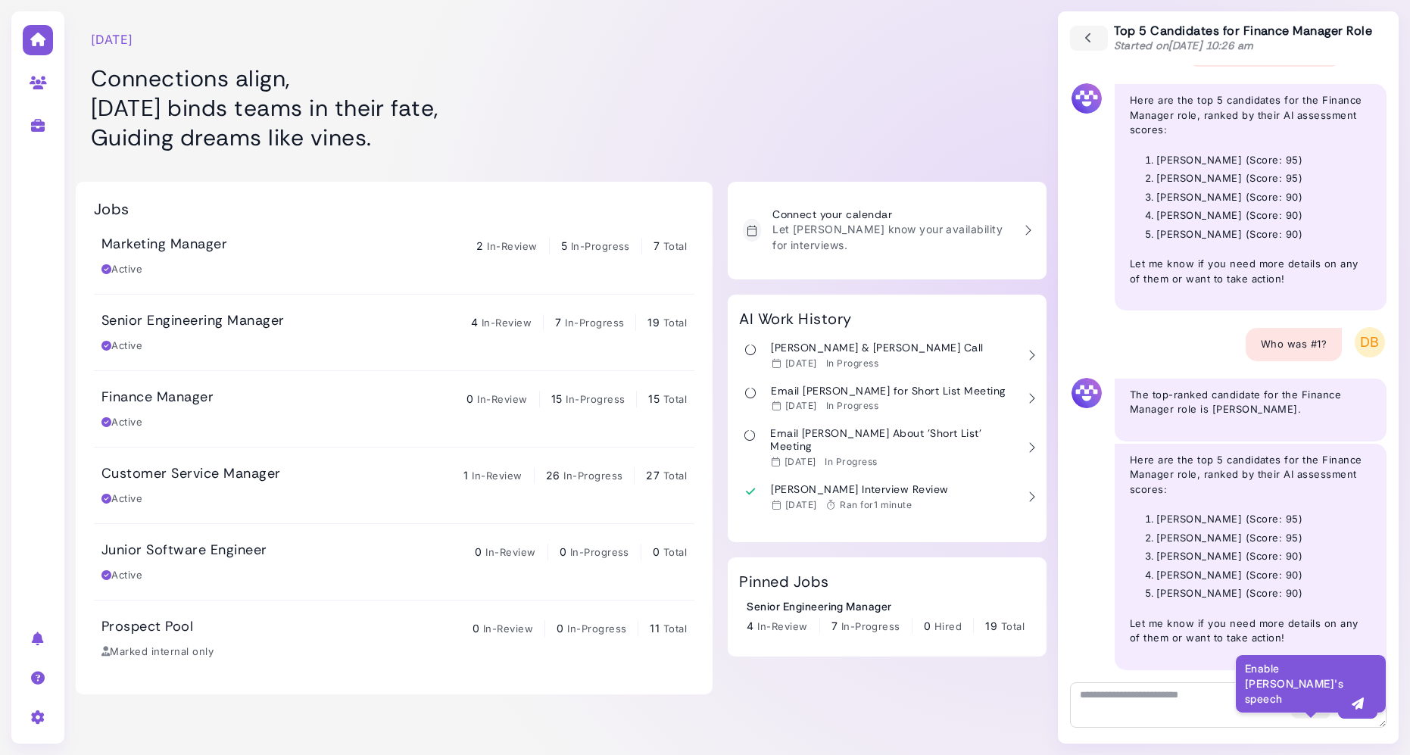
click at [1303, 706] on icon "button" at bounding box center [1310, 704] width 15 height 16
click at [1191, 706] on textarea at bounding box center [1228, 704] width 316 height 45
click at [1151, 698] on textarea at bounding box center [1228, 704] width 316 height 45
type textarea "**********"
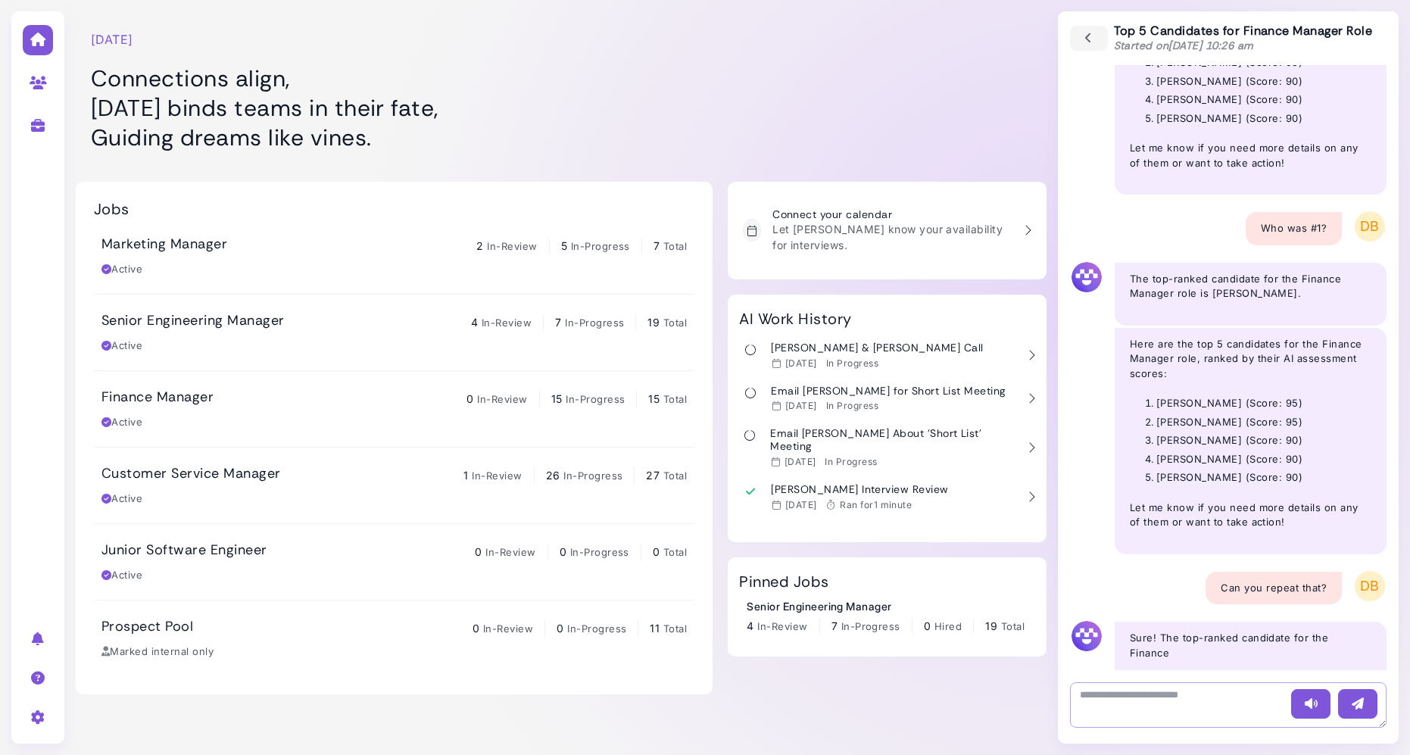
scroll to position [597, 0]
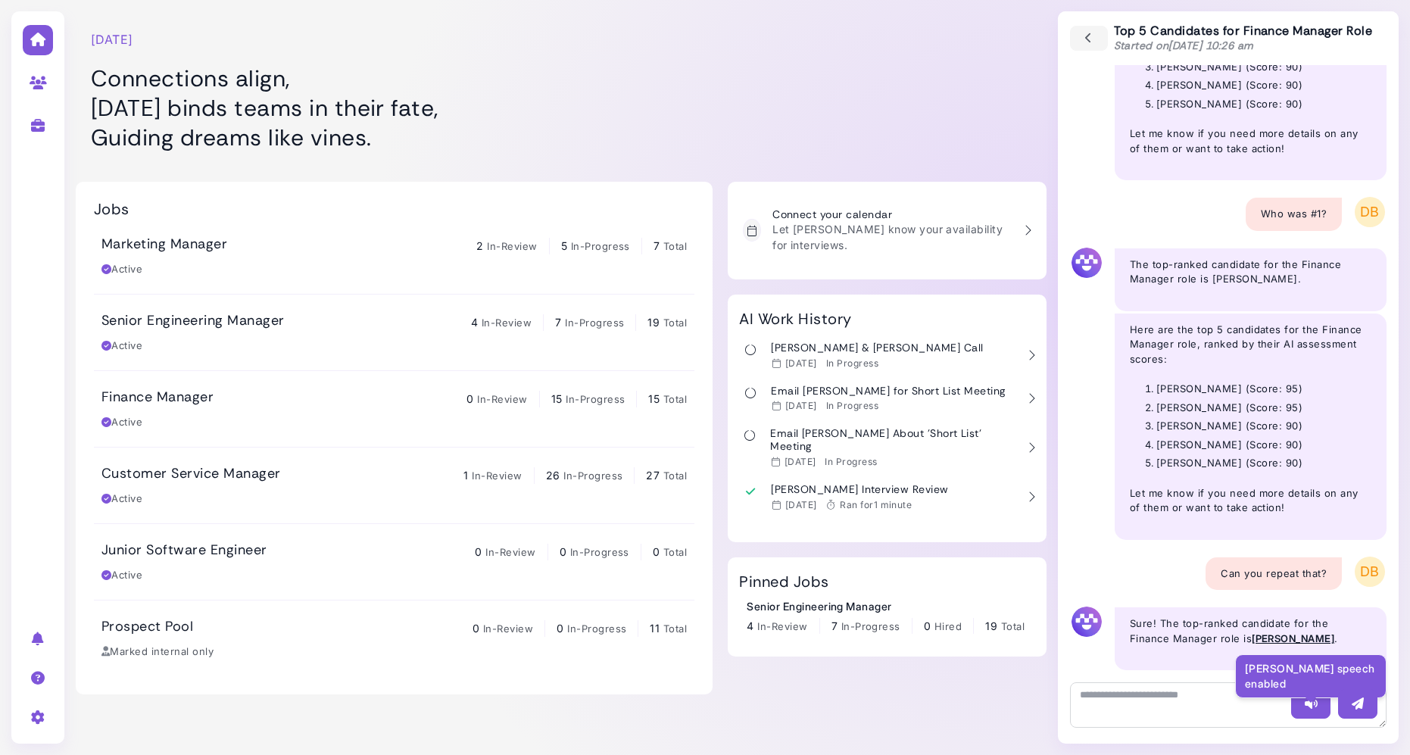
click at [1307, 701] on icon "button" at bounding box center [1310, 704] width 15 height 16
click at [1311, 702] on icon "button" at bounding box center [1310, 704] width 15 height 16
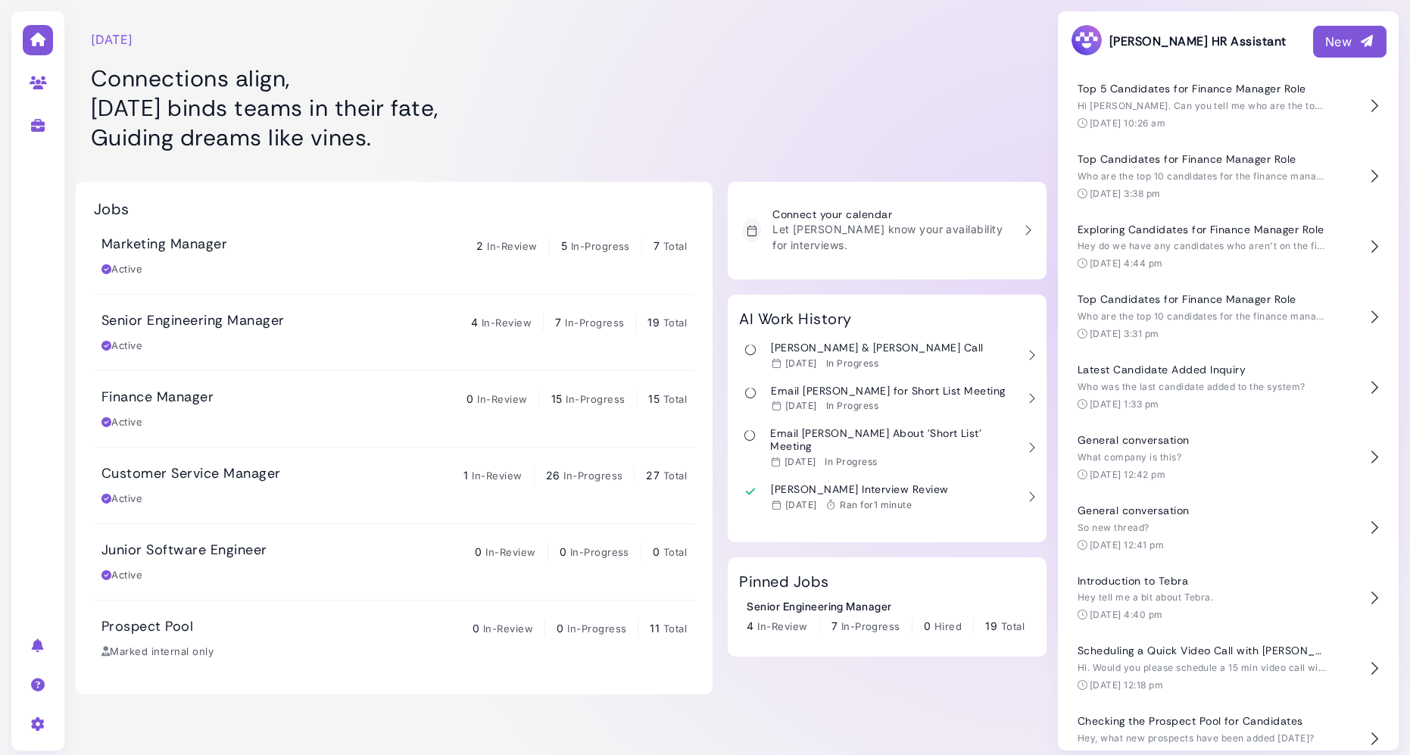
click at [829, 96] on div at bounding box center [887, 83] width 319 height 151
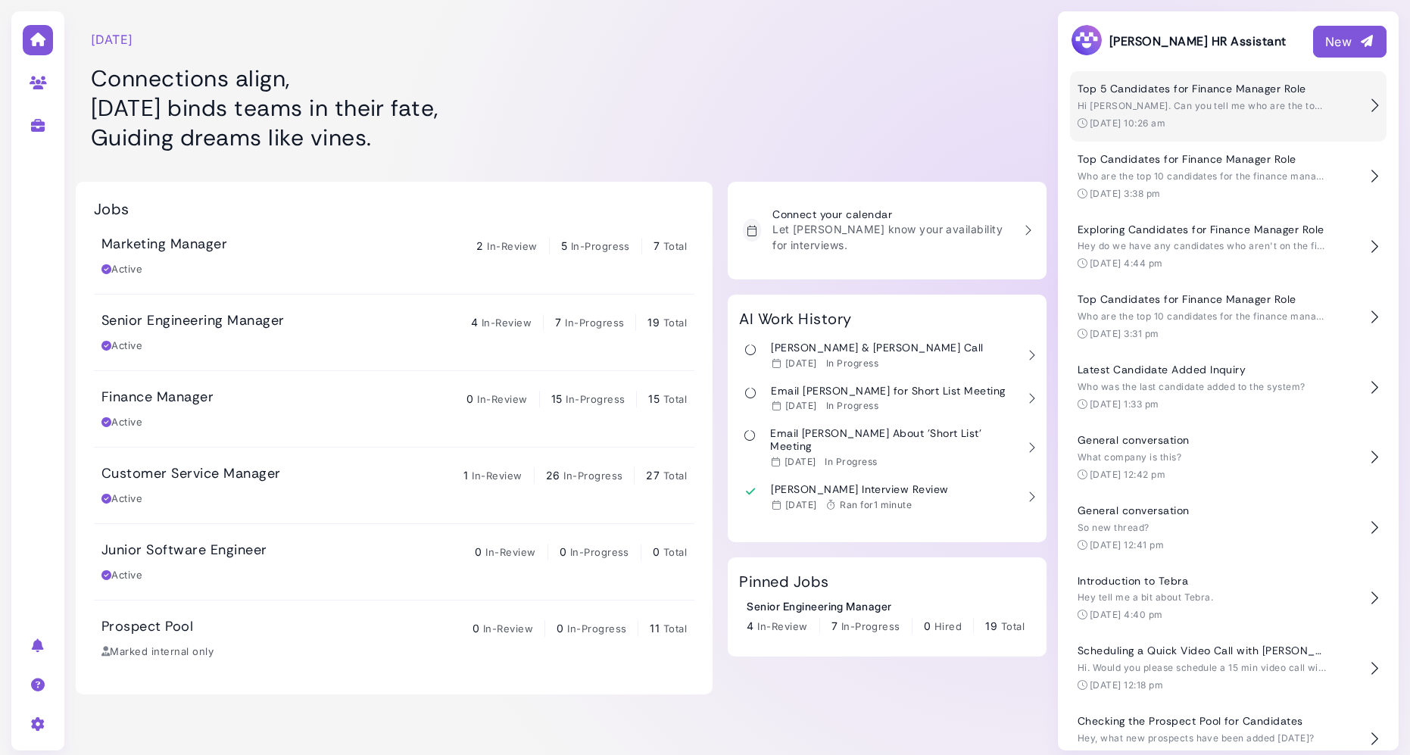
click at [1248, 106] on span "Hi [PERSON_NAME]. Can you tell me who are the top 5 candidates for the finance …" at bounding box center [1319, 105] width 485 height 11
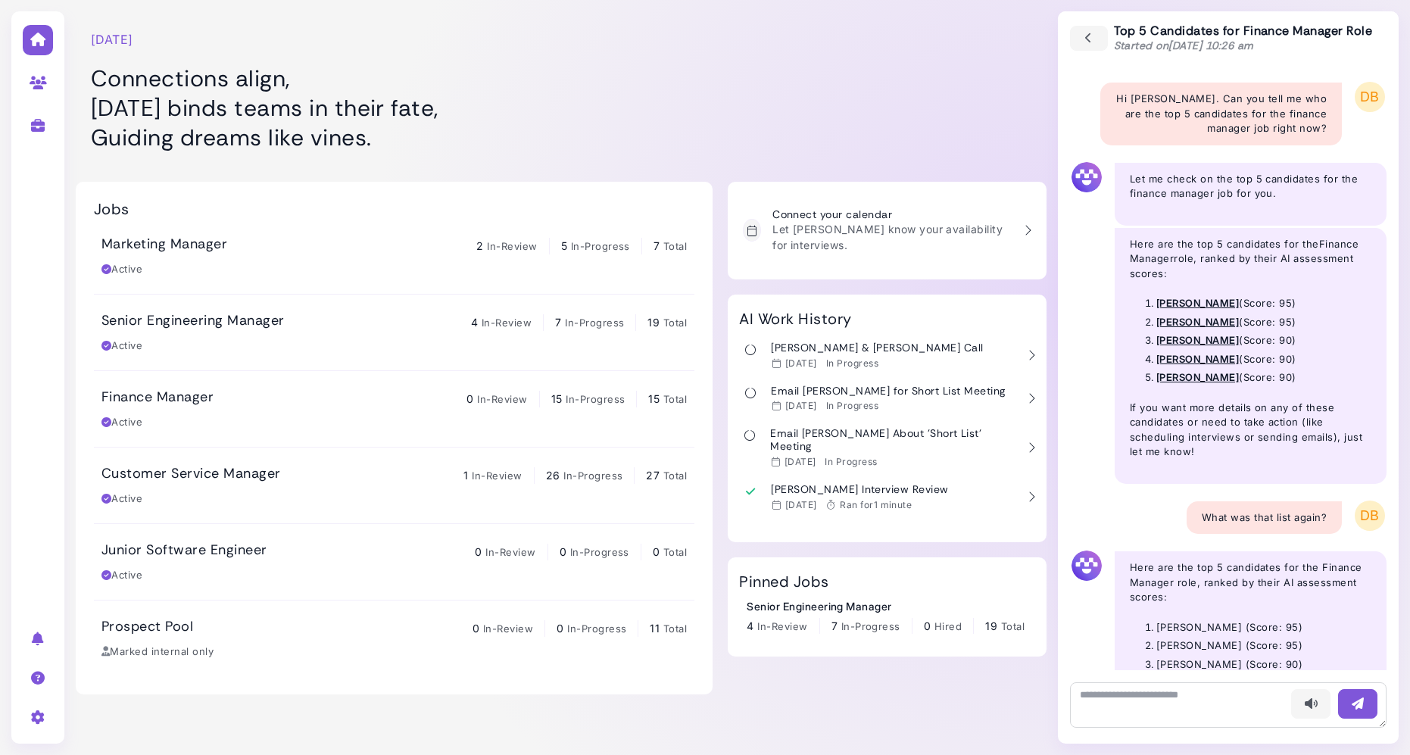
scroll to position [597, 0]
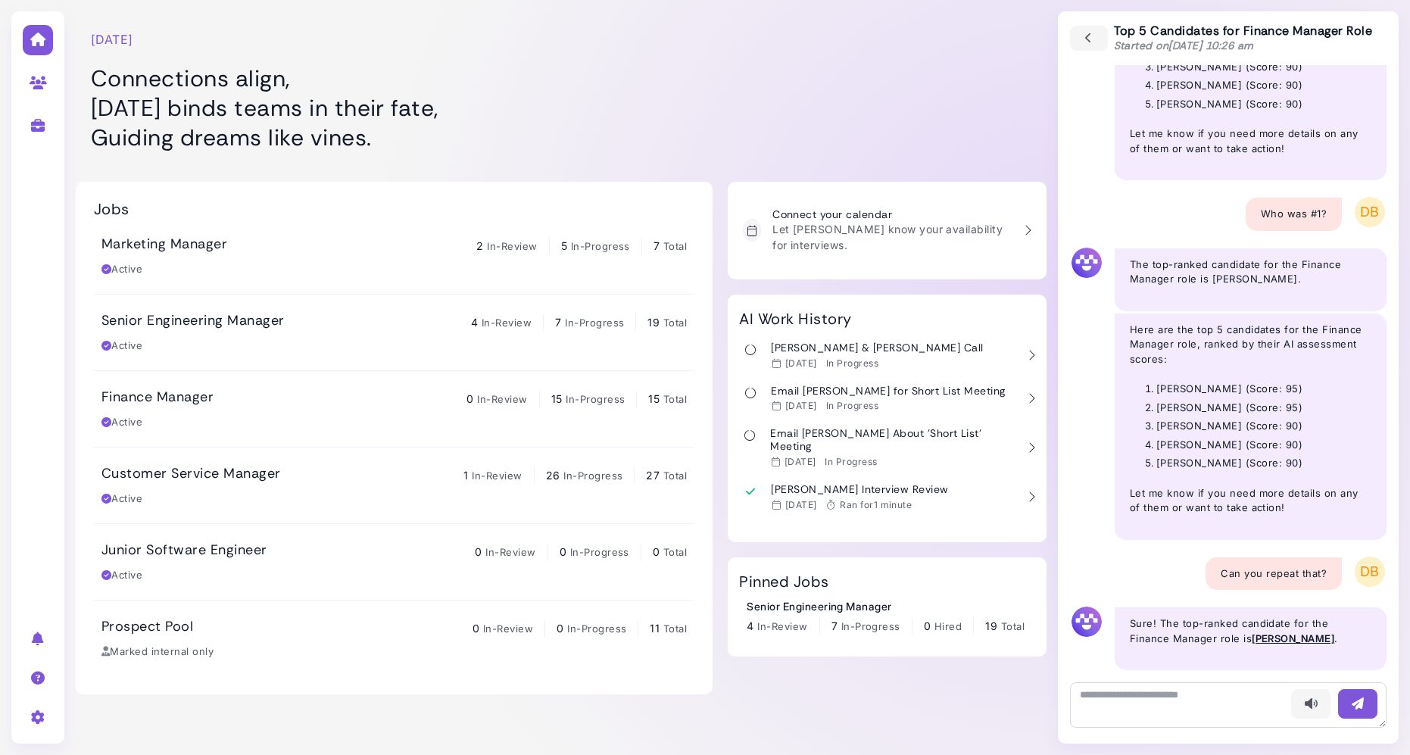
click at [885, 127] on div at bounding box center [887, 83] width 319 height 151
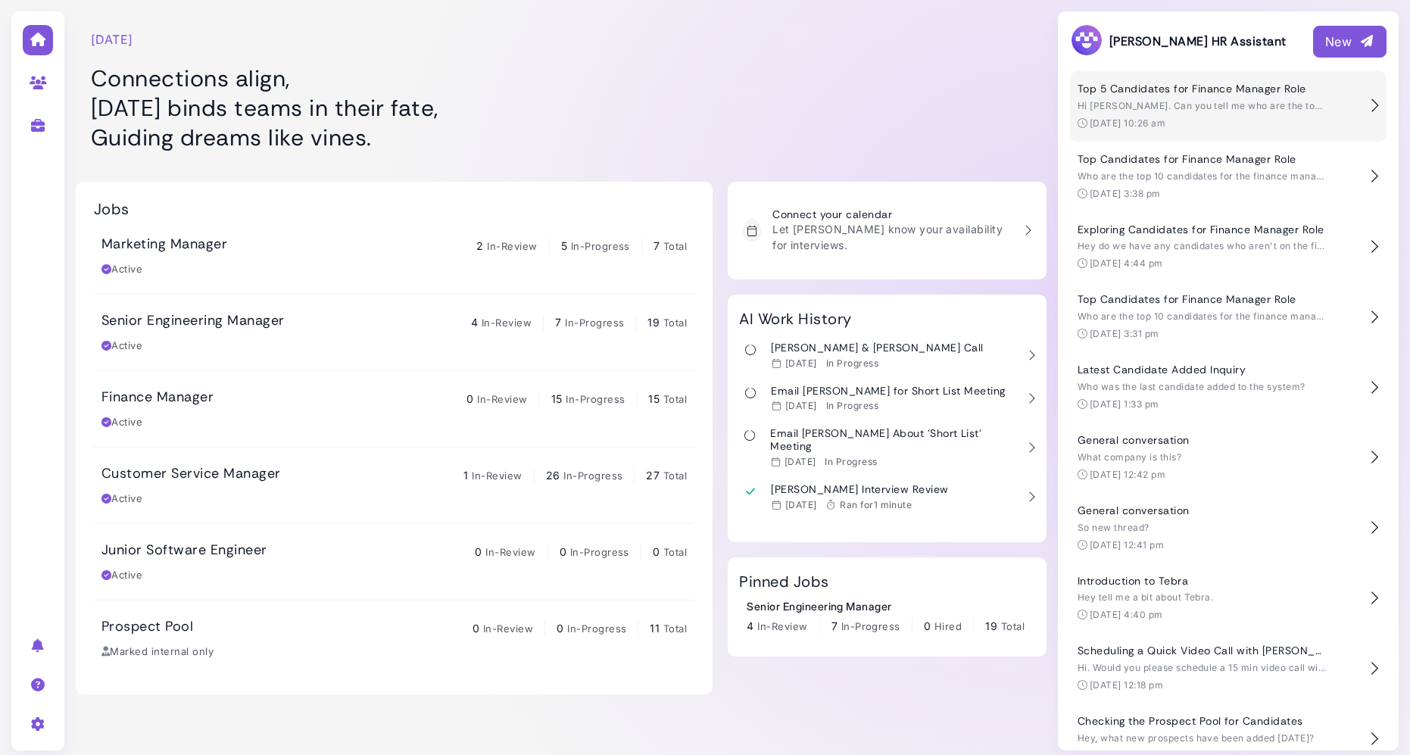
click at [1215, 100] on span "Hi [PERSON_NAME]. Can you tell me who are the top 5 candidates for the finance …" at bounding box center [1319, 105] width 485 height 11
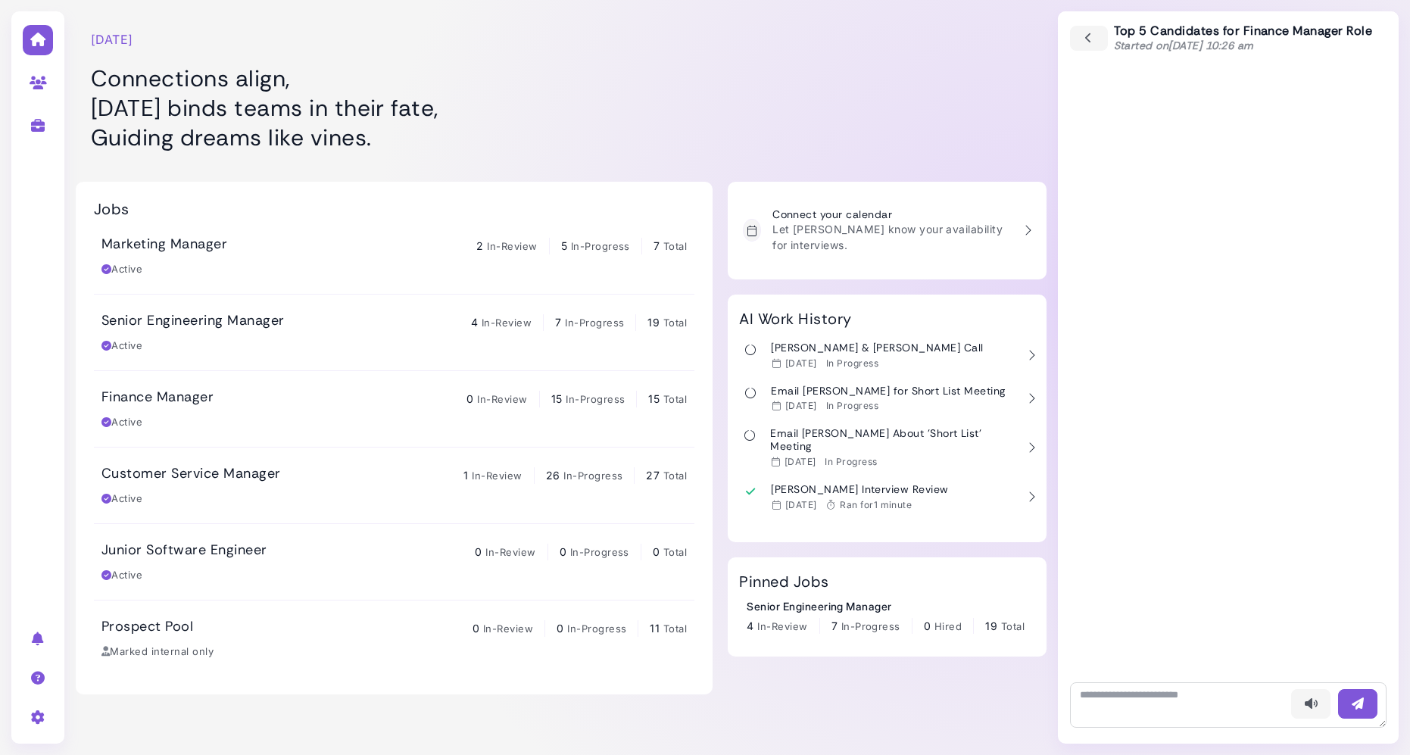
scroll to position [597, 0]
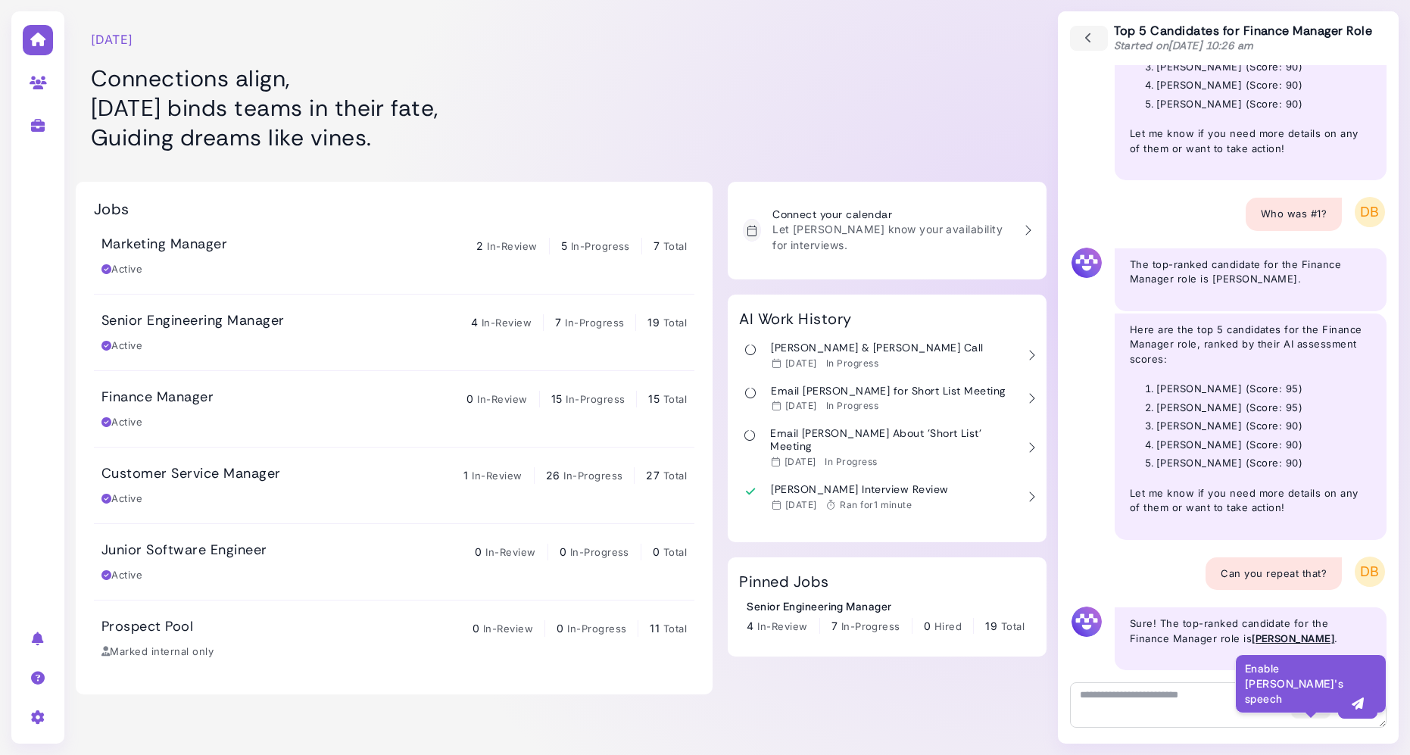
click at [1301, 699] on button "button" at bounding box center [1310, 704] width 39 height 30
click at [1131, 700] on textarea at bounding box center [1228, 704] width 316 height 45
type textarea "**********"
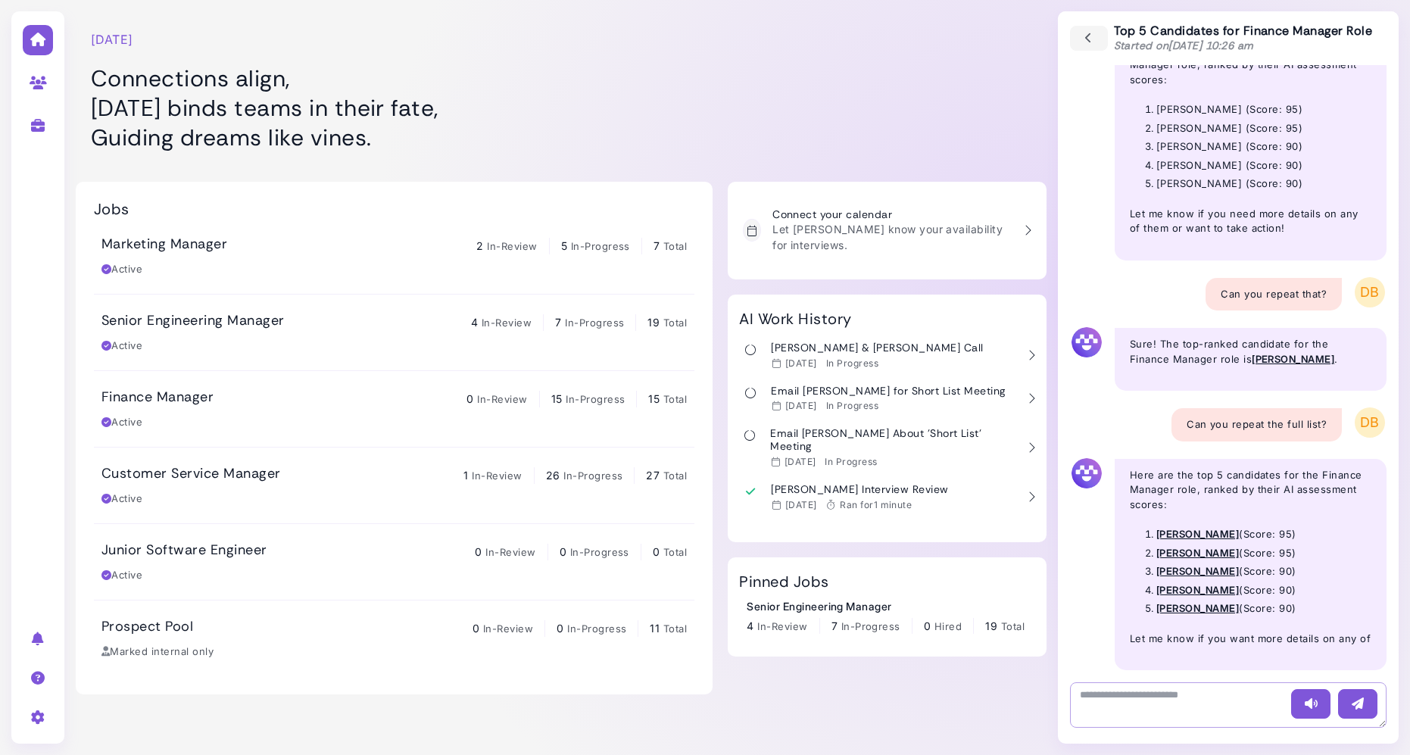
scroll to position [892, 0]
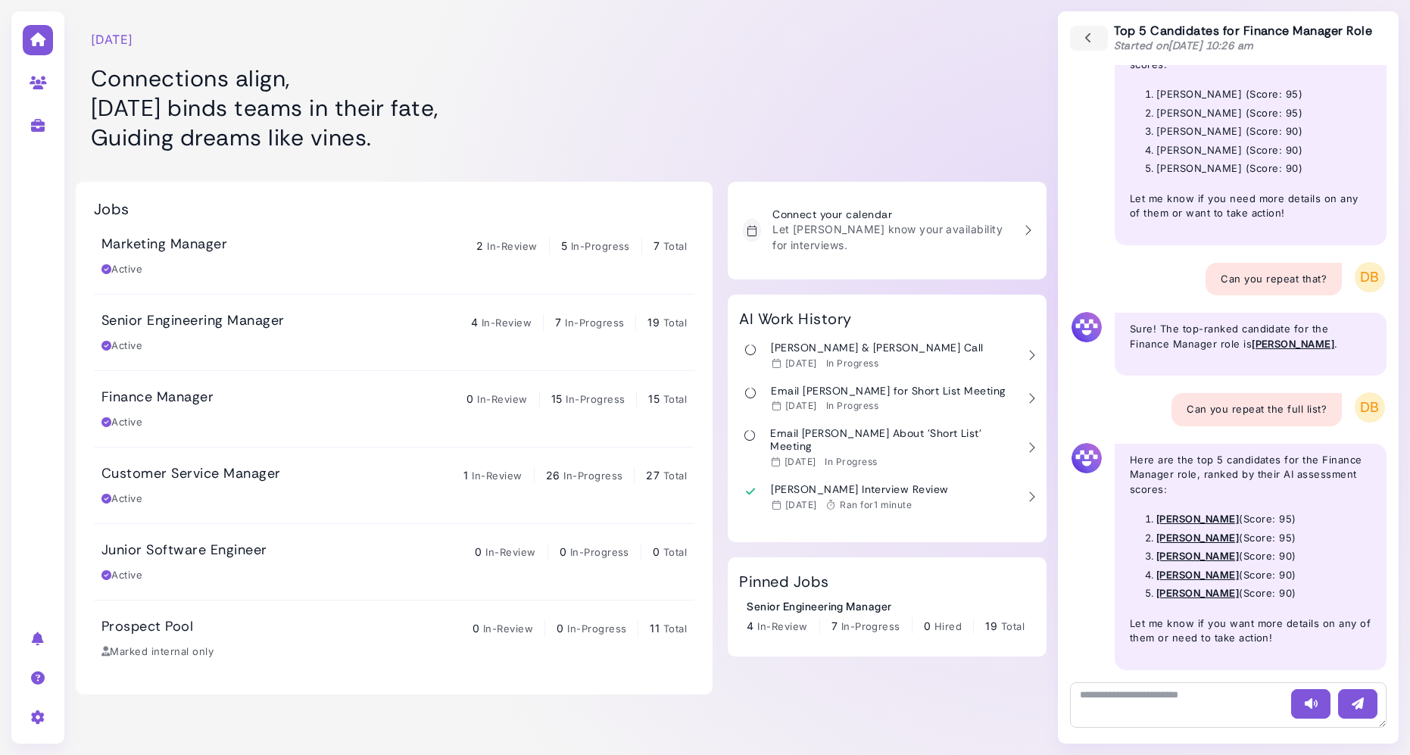
click at [575, 125] on h1 "Connections align, [DATE] binds teams in their fate, Guiding dreams like vines." at bounding box center [394, 108] width 606 height 89
click at [45, 39] on icon at bounding box center [38, 40] width 17 height 14
click at [1127, 700] on textarea at bounding box center [1228, 704] width 316 height 45
type textarea "**********"
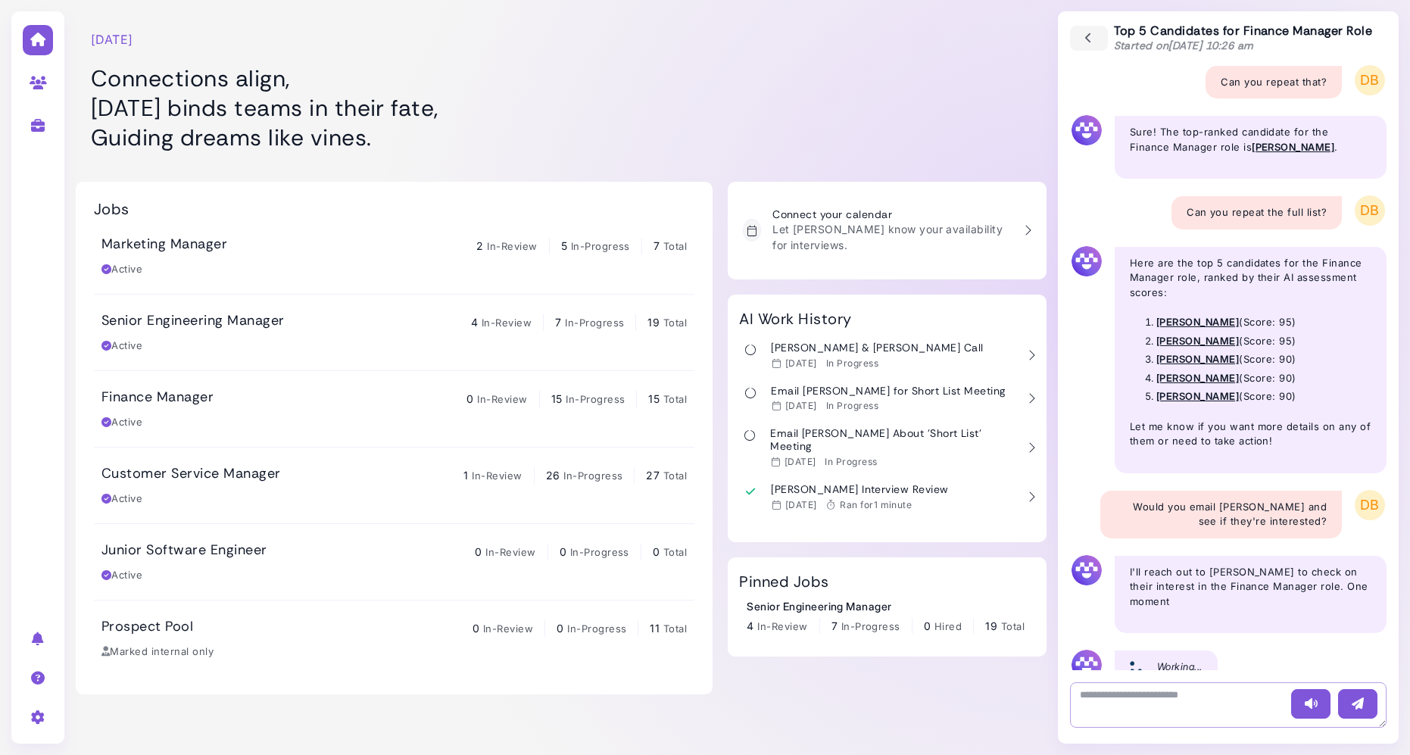
scroll to position [1103, 0]
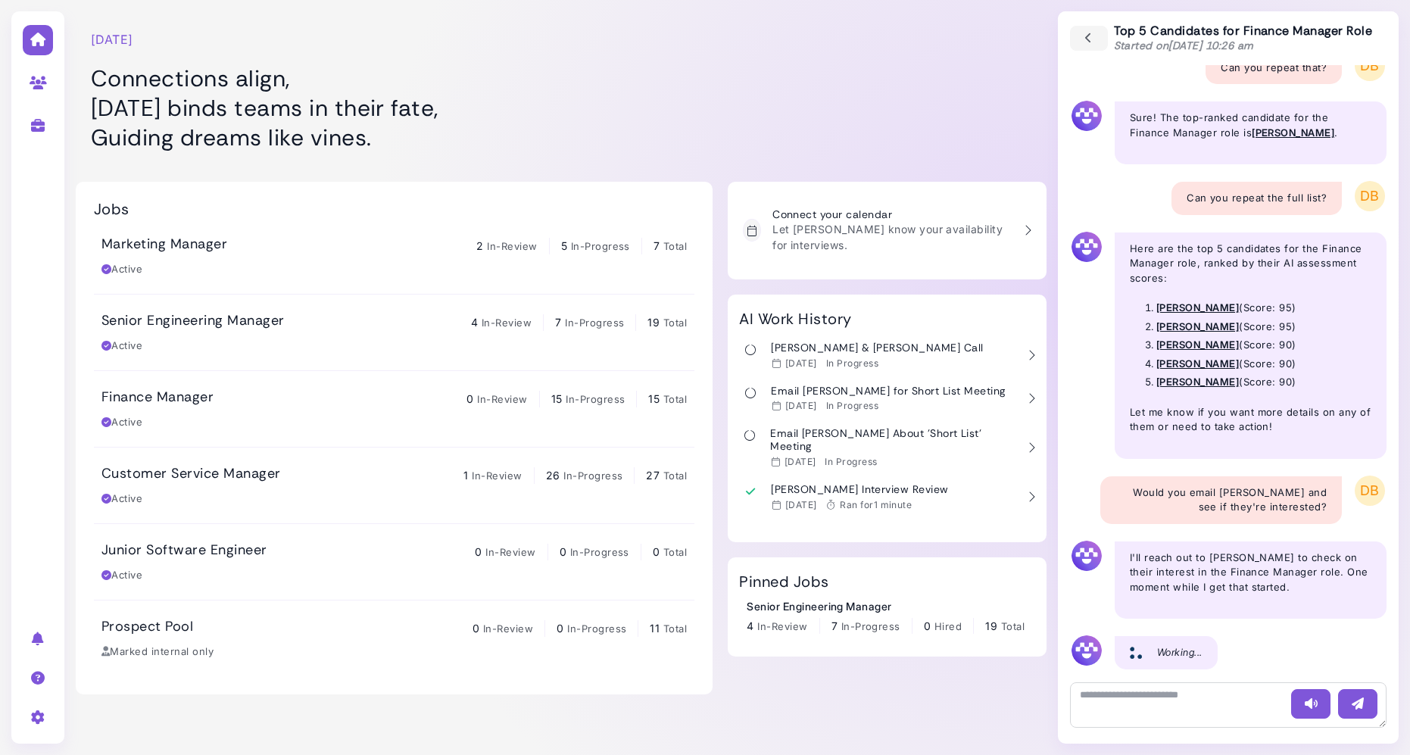
click at [441, 58] on div "Thursday, September 18 Connections align, Thursday binds teams in their fate, G…" at bounding box center [394, 83] width 637 height 151
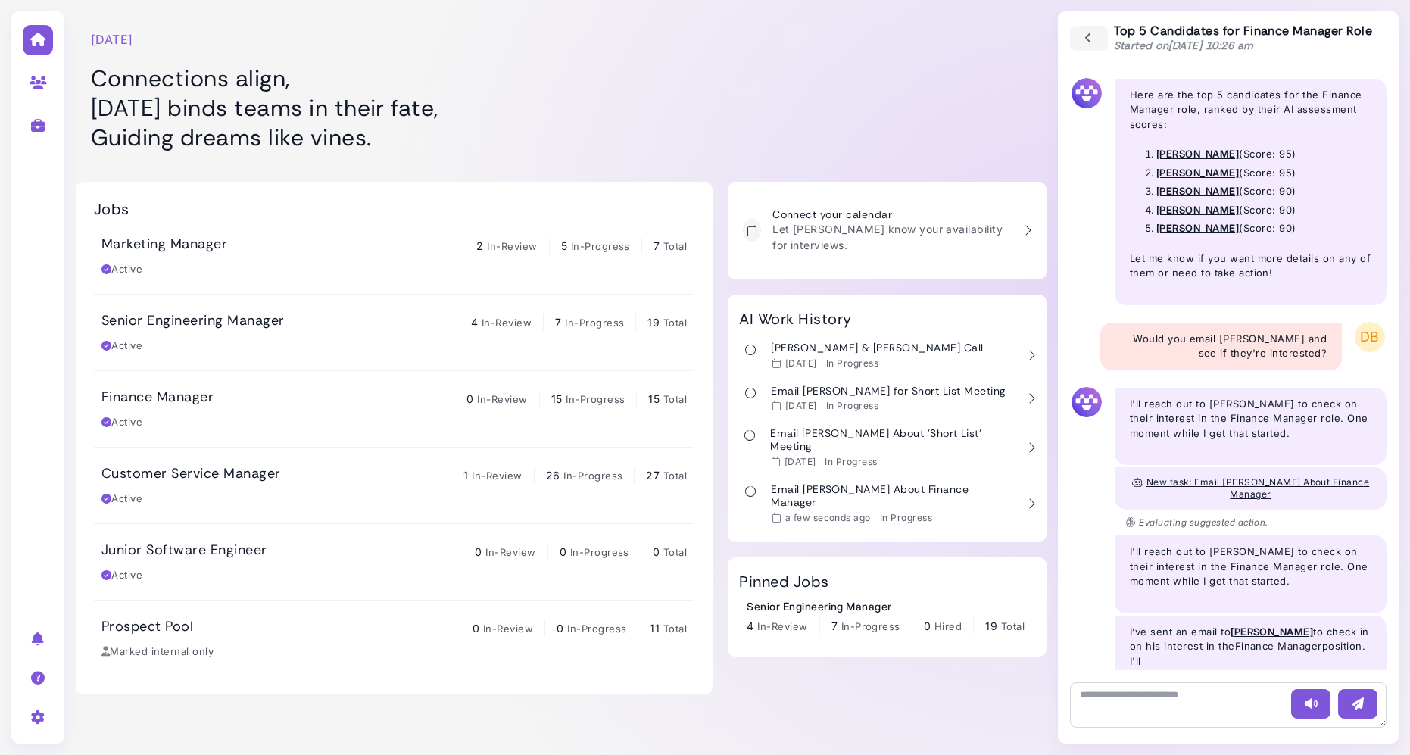
scroll to position [1271, 0]
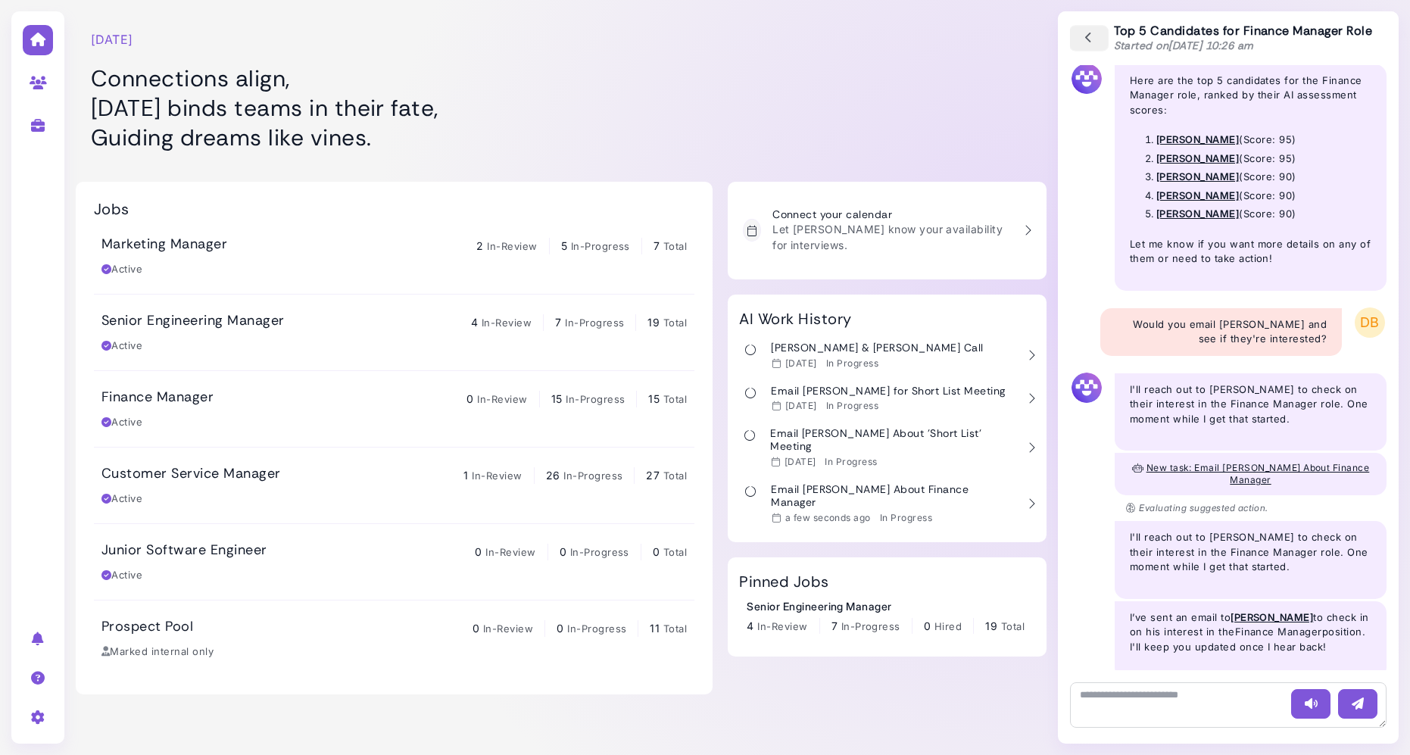
click at [1080, 35] on button "button" at bounding box center [1088, 38] width 39 height 26
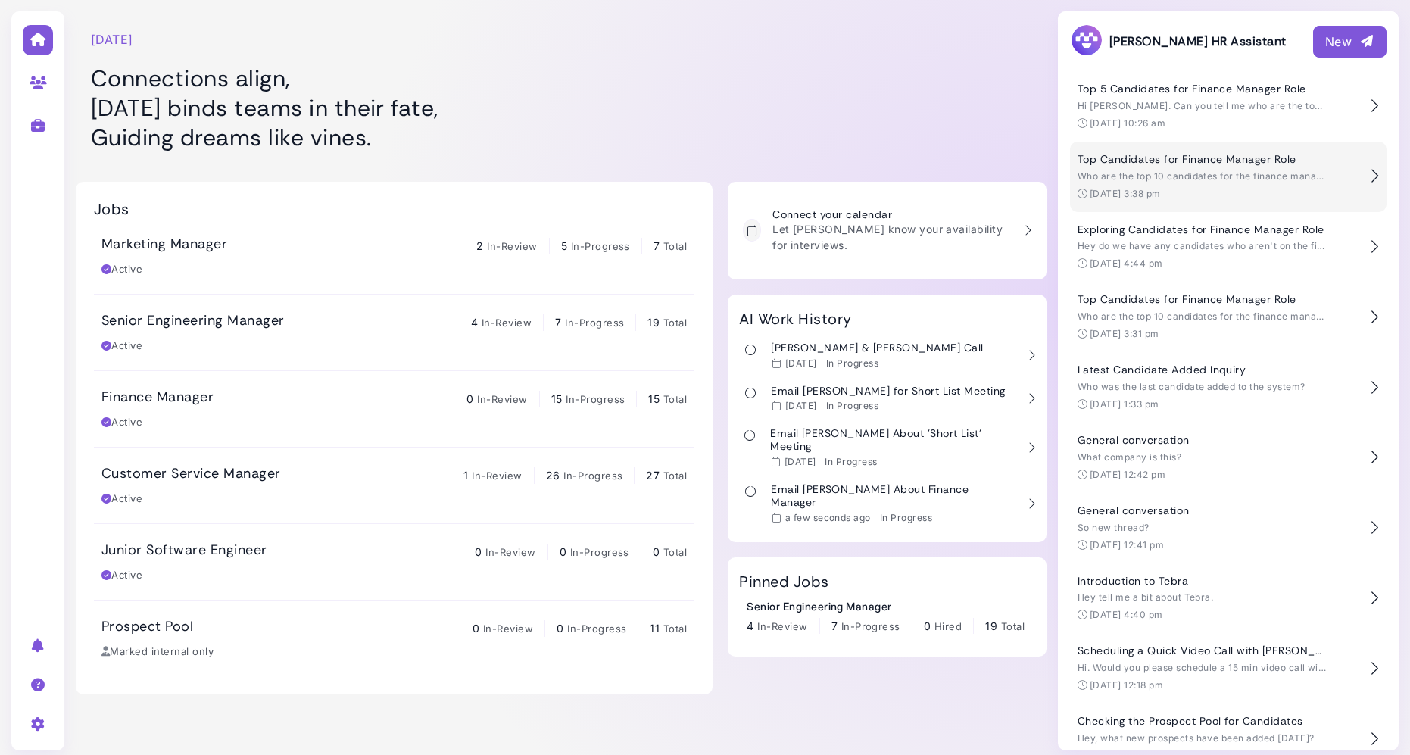
click at [1129, 168] on div "Top Candidates for Finance Manager Role Who are the top 10 candidates for the f…" at bounding box center [1219, 177] width 284 height 48
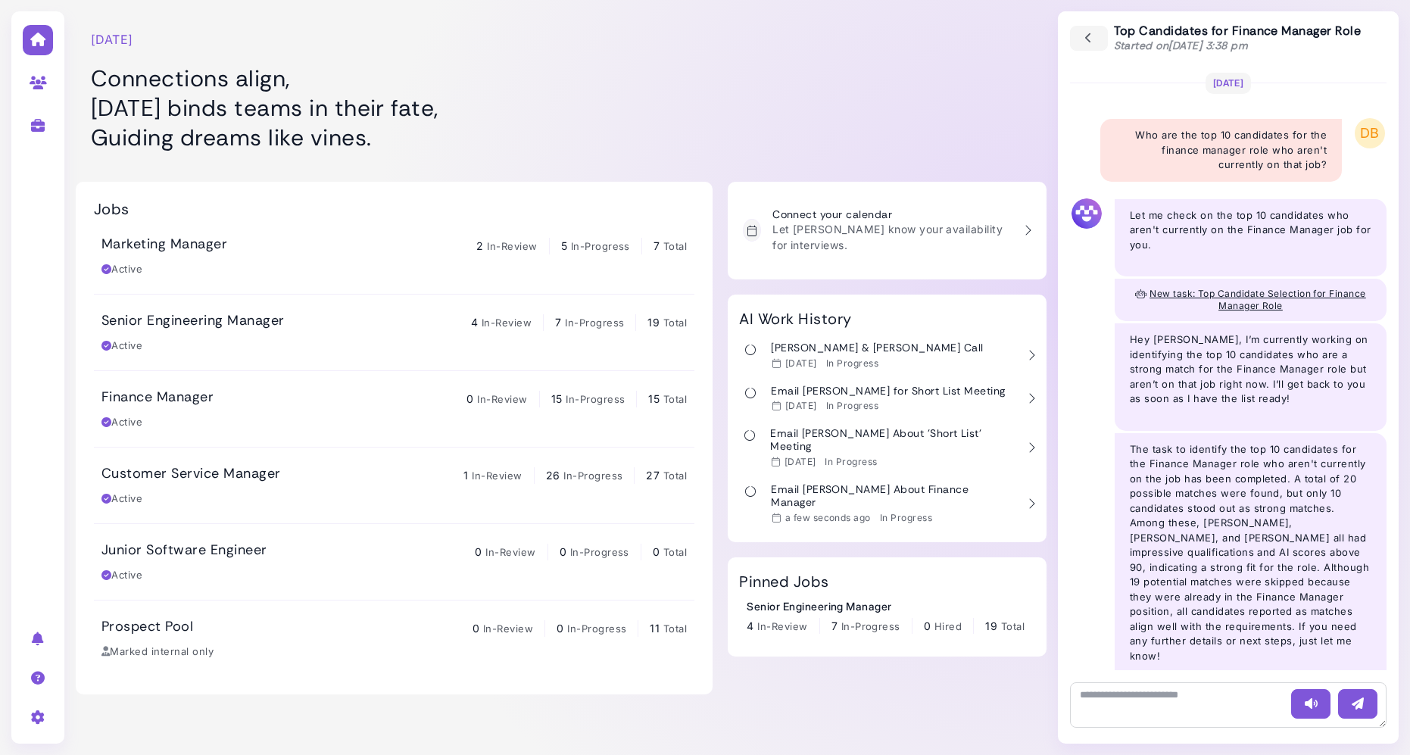
scroll to position [3, 0]
click at [1102, 36] on button "button" at bounding box center [1088, 38] width 39 height 26
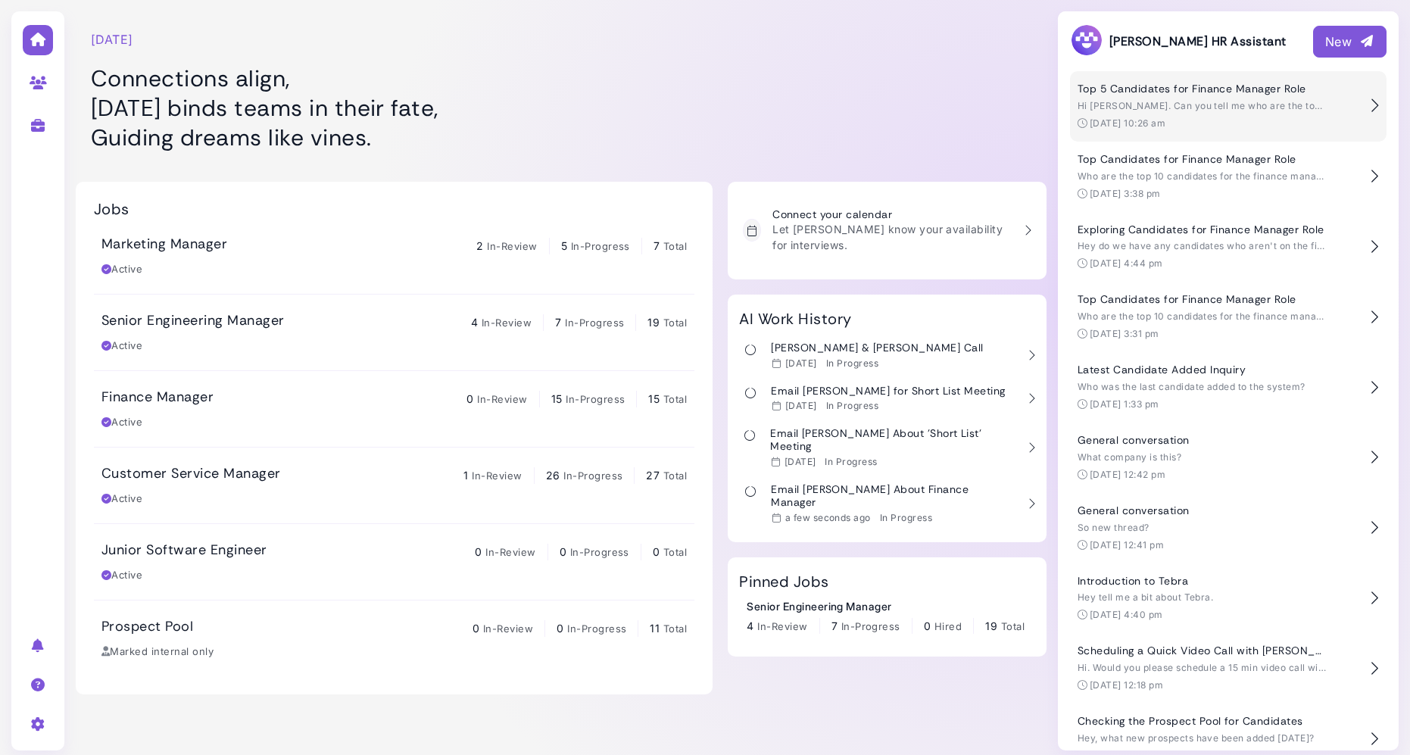
click at [1122, 109] on span "Hi [PERSON_NAME]. Can you tell me who are the top 5 candidates for the finance …" at bounding box center [1319, 105] width 485 height 11
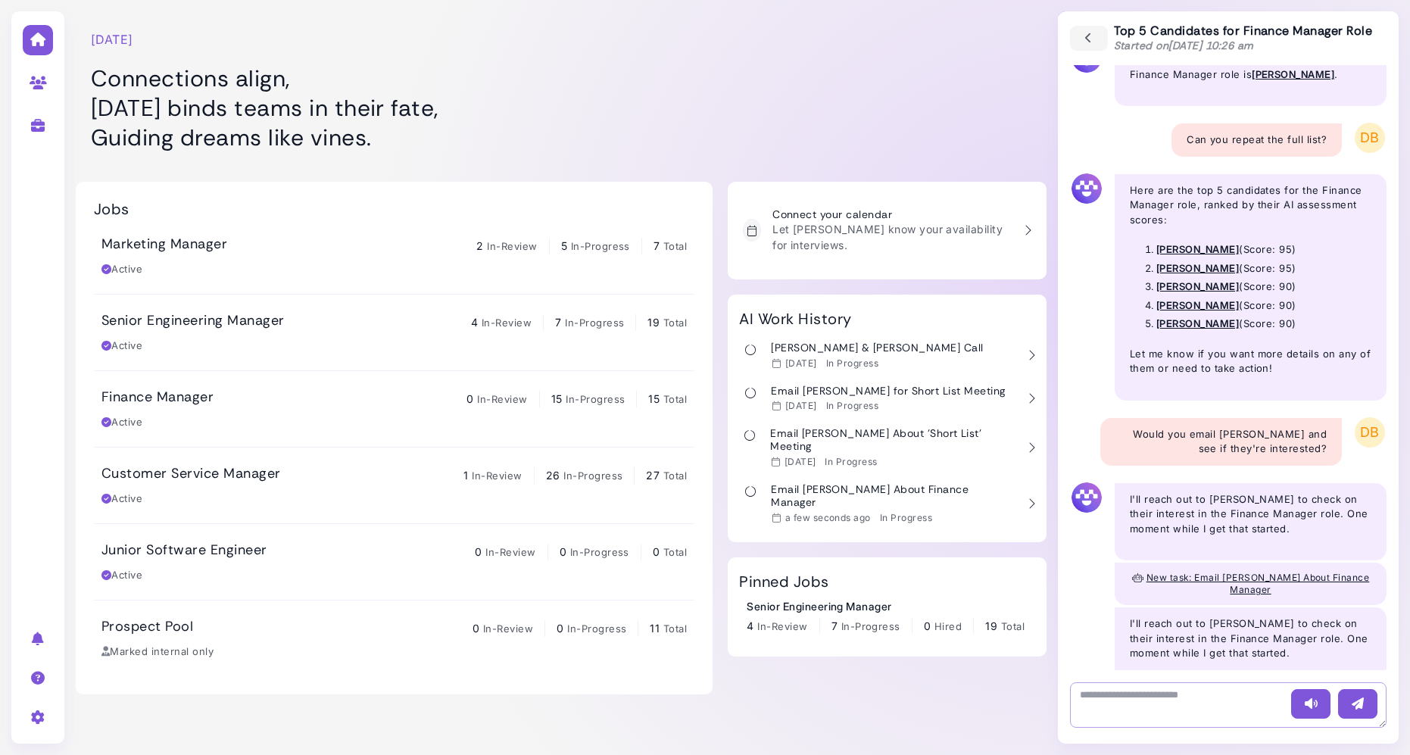
scroll to position [1602, 0]
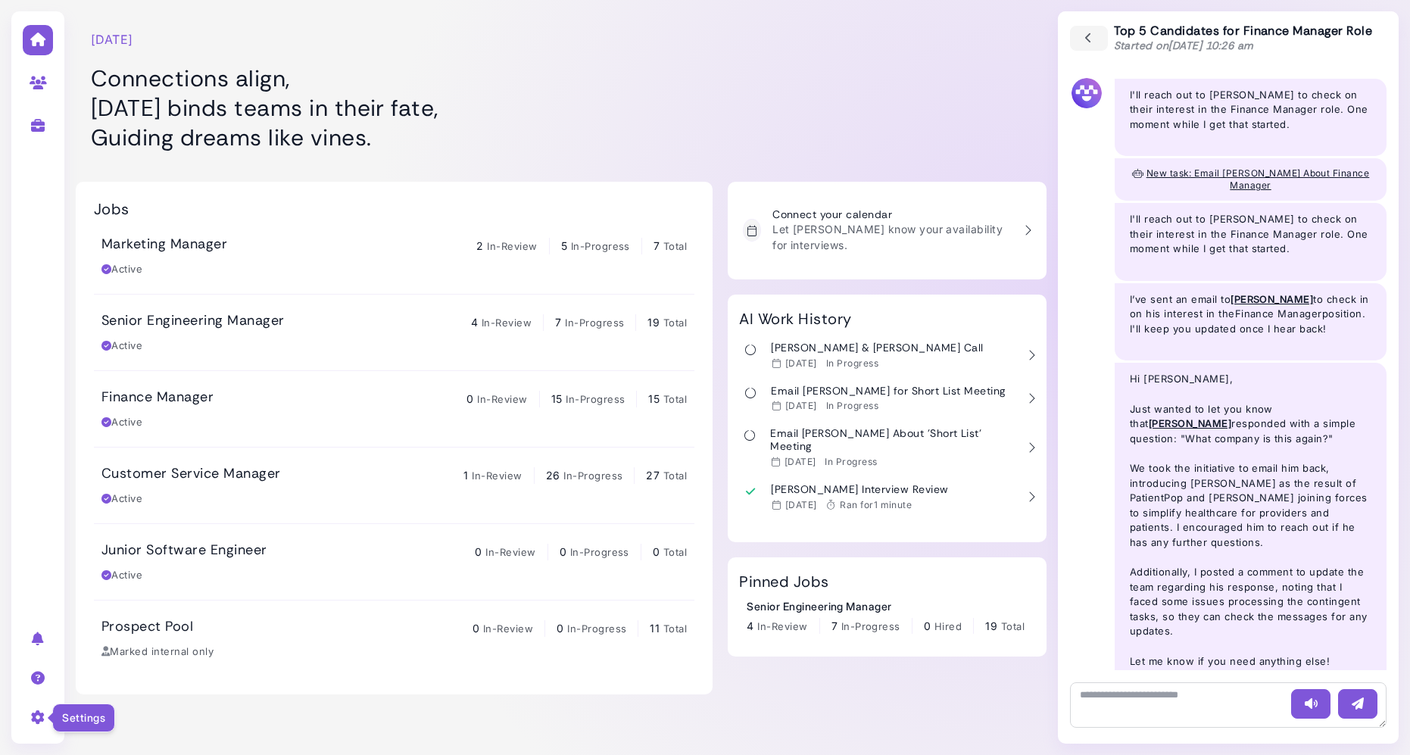
click at [30, 718] on icon at bounding box center [38, 717] width 17 height 14
click at [147, 613] on link "User settings" at bounding box center [167, 612] width 157 height 20
select select "**********"
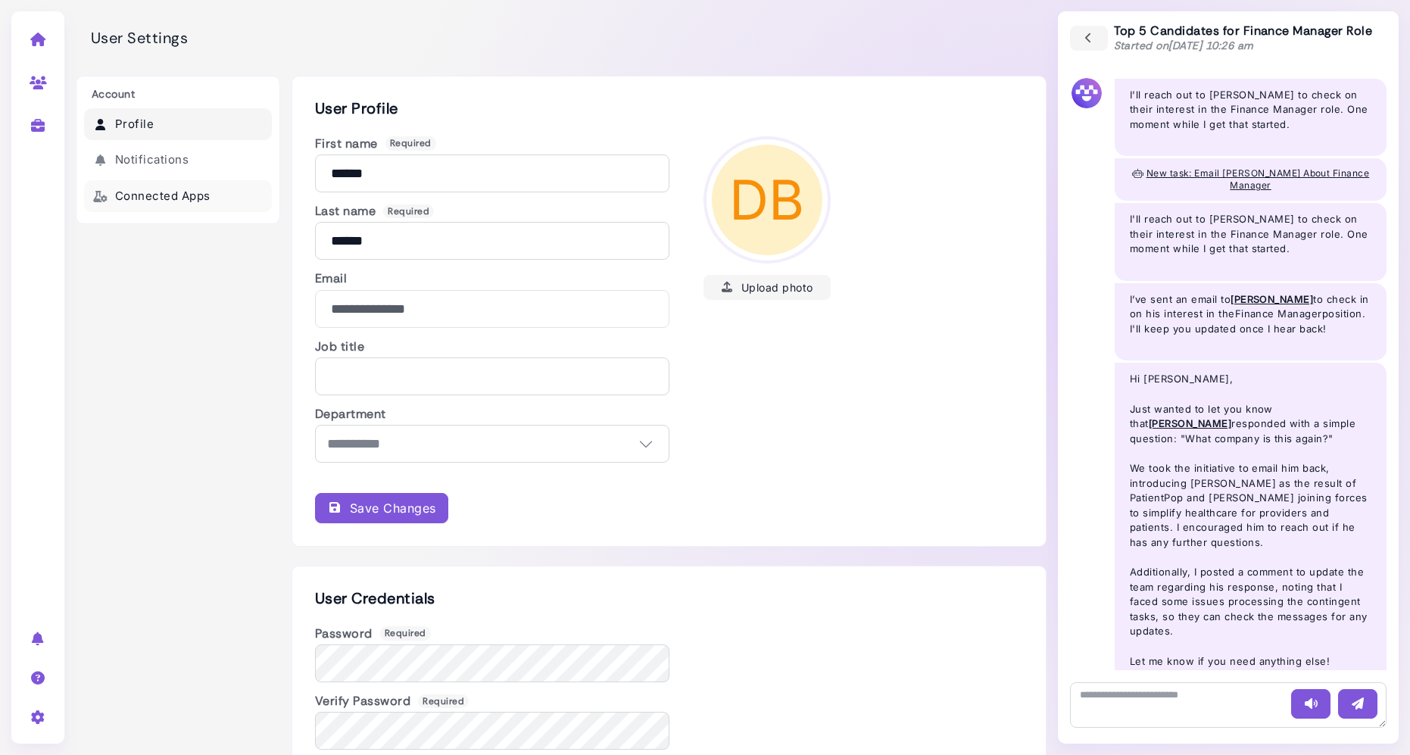
click at [192, 192] on link "Connected Apps" at bounding box center [178, 196] width 188 height 33
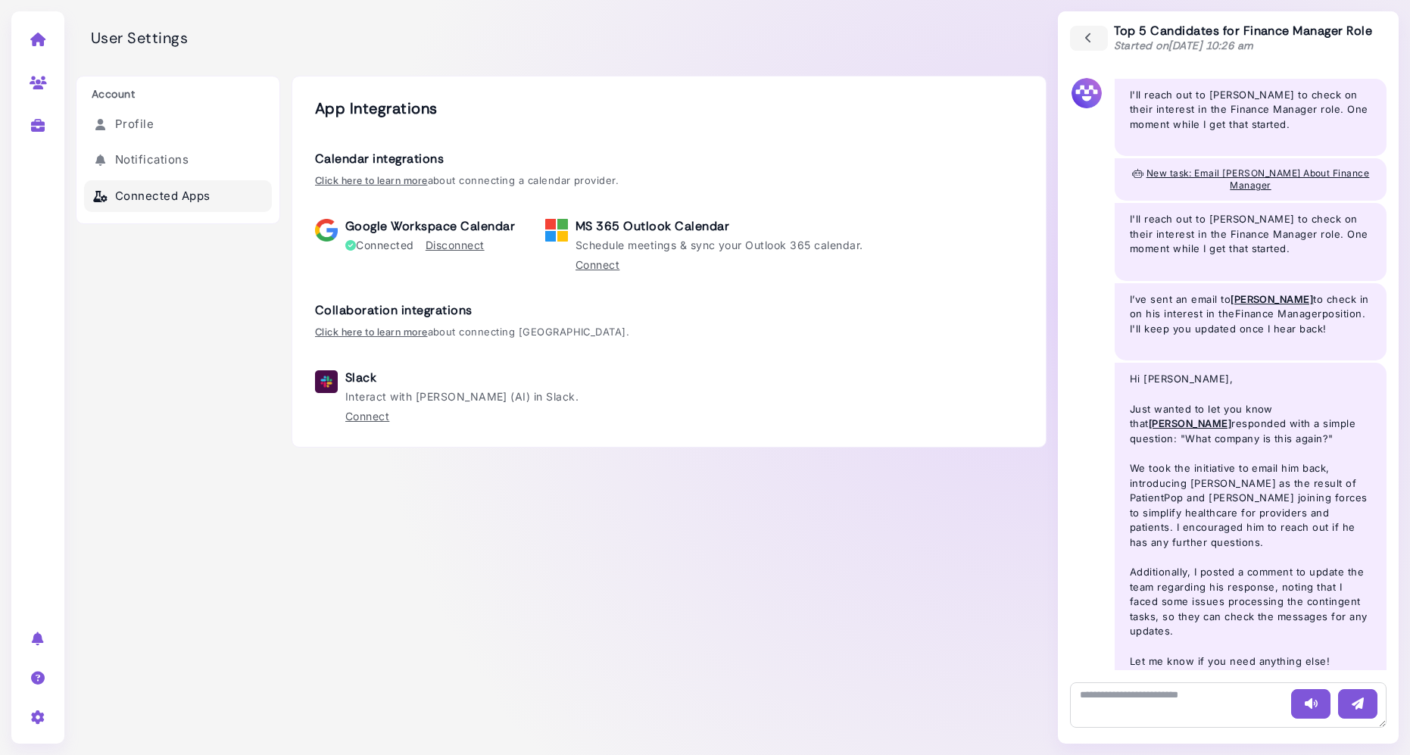
click at [357, 419] on link "Connect" at bounding box center [367, 416] width 44 height 16
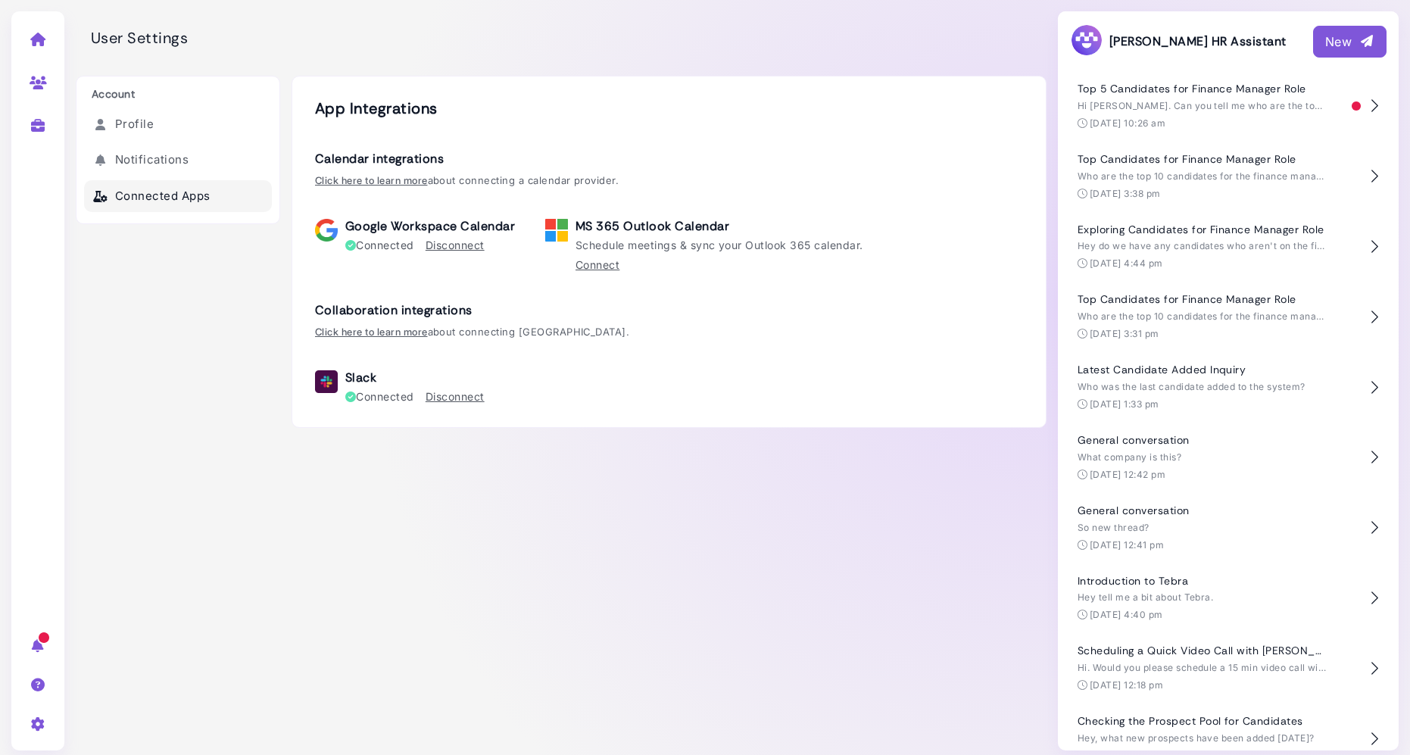
click at [201, 425] on div "Account Profile Notifications Connected Apps" at bounding box center [178, 419] width 204 height 686
click at [446, 401] on link "Disconnect" at bounding box center [454, 396] width 59 height 16
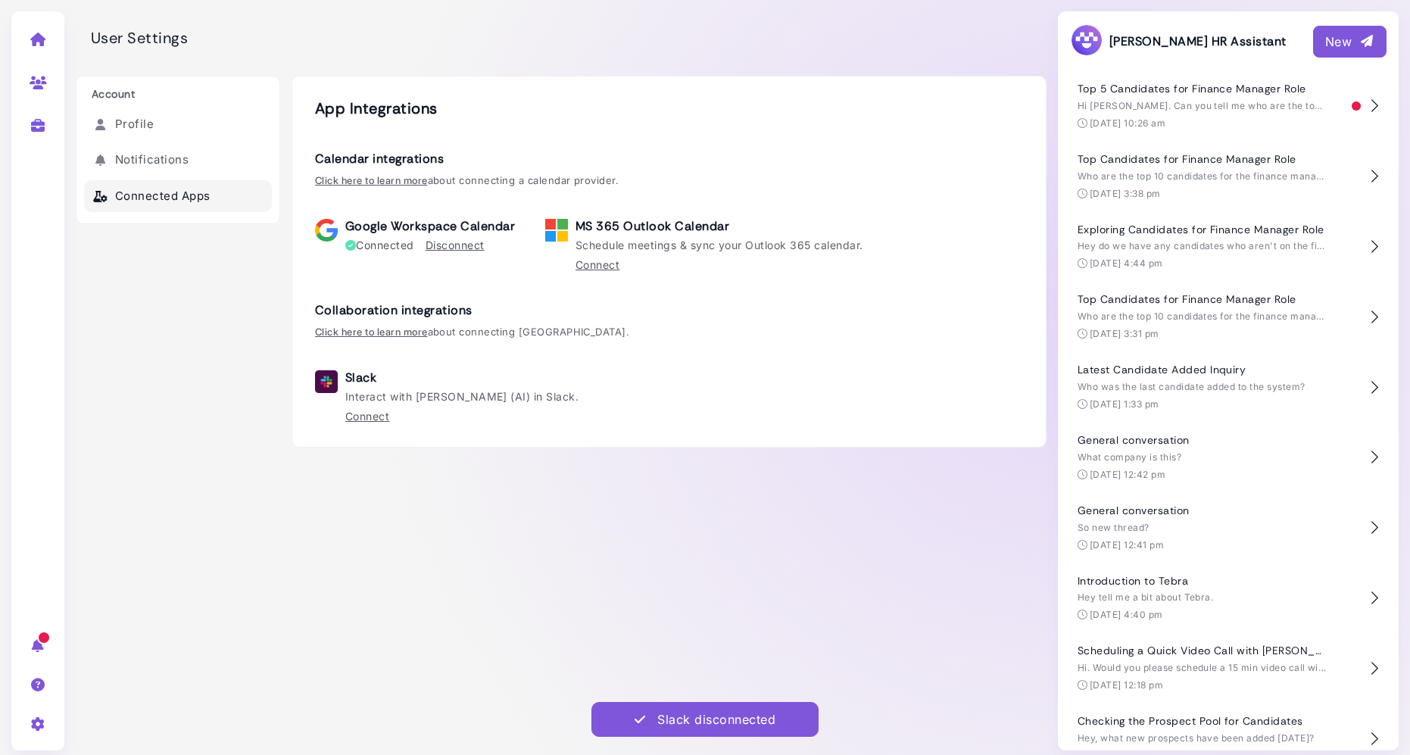
click at [363, 421] on link "Connect" at bounding box center [367, 416] width 44 height 16
